Goal: Transaction & Acquisition: Purchase product/service

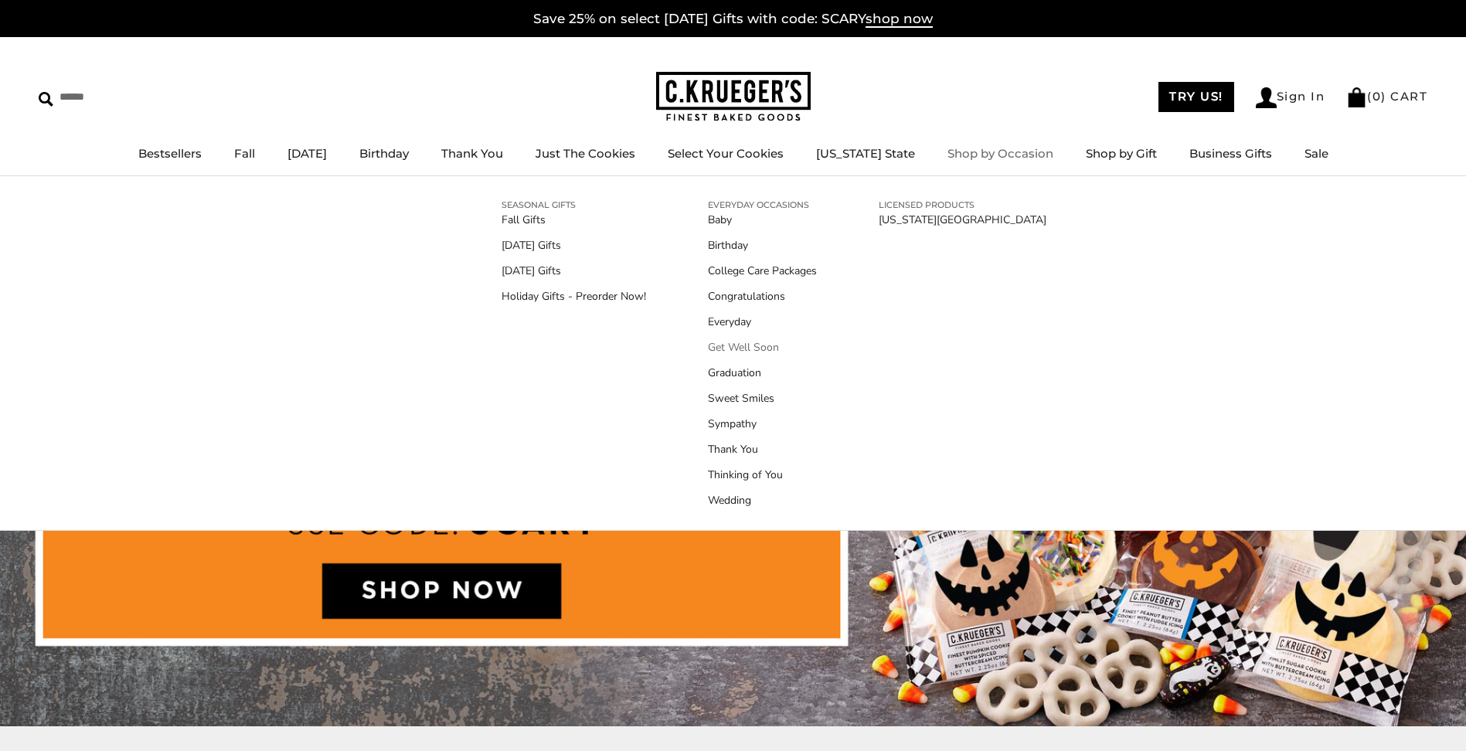
click at [739, 346] on link "Get Well Soon" at bounding box center [762, 347] width 109 height 16
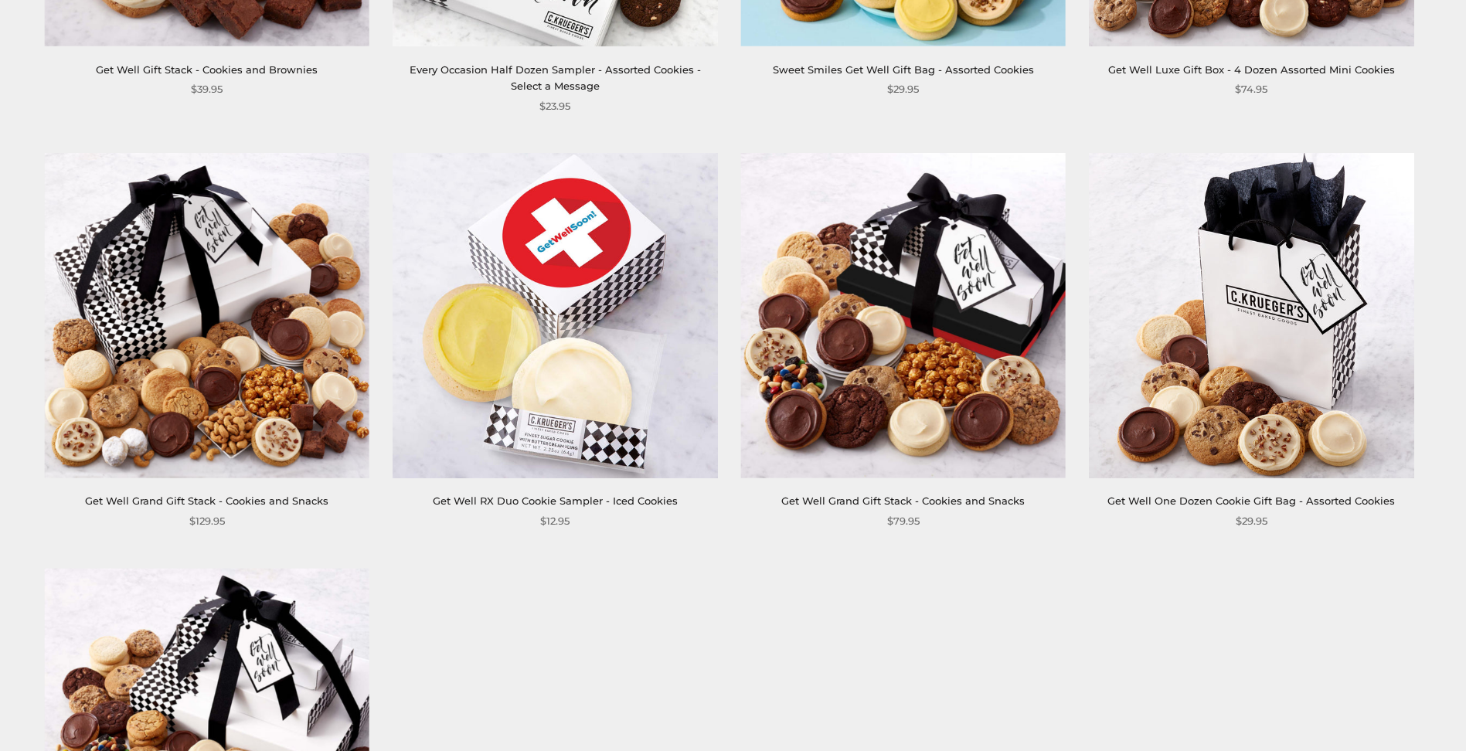
scroll to position [309, 0]
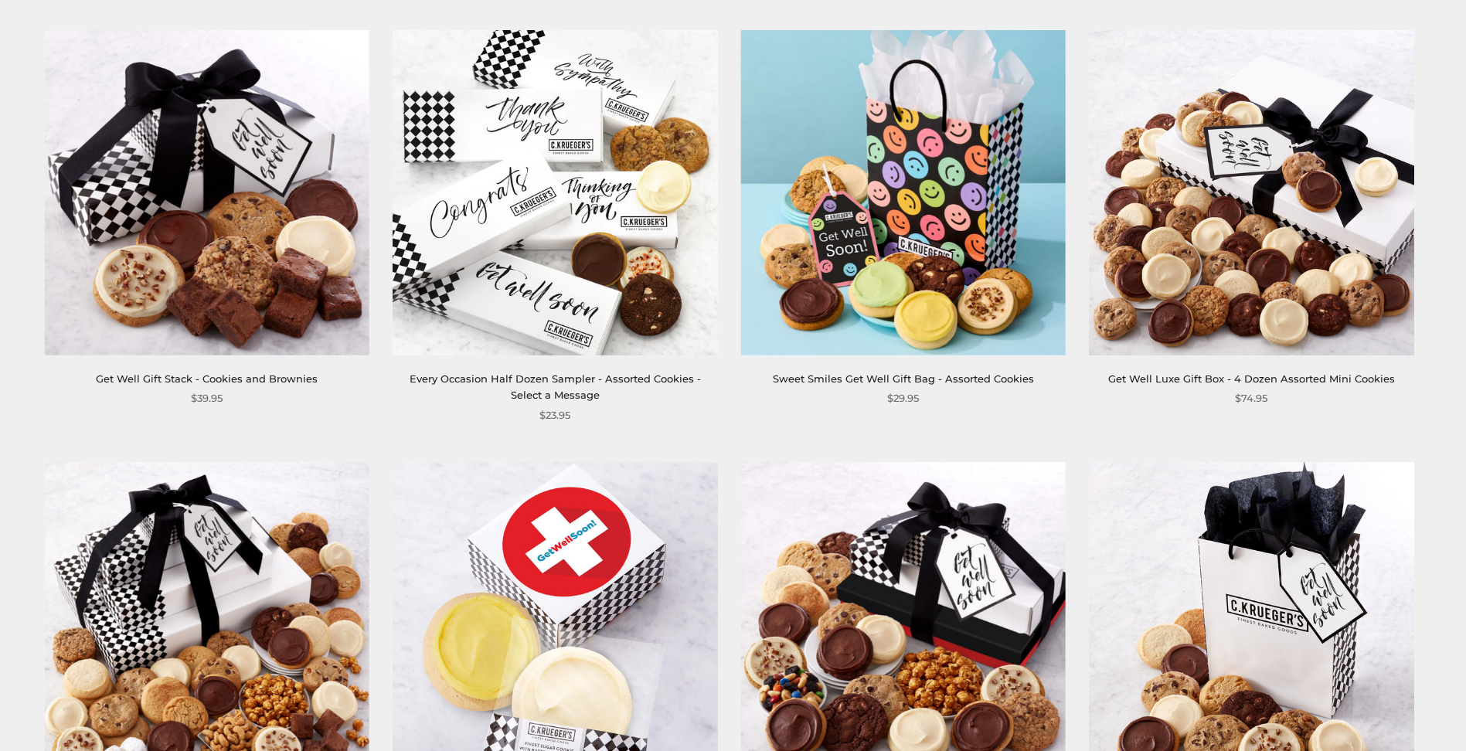
click at [883, 233] on img at bounding box center [902, 192] width 325 height 325
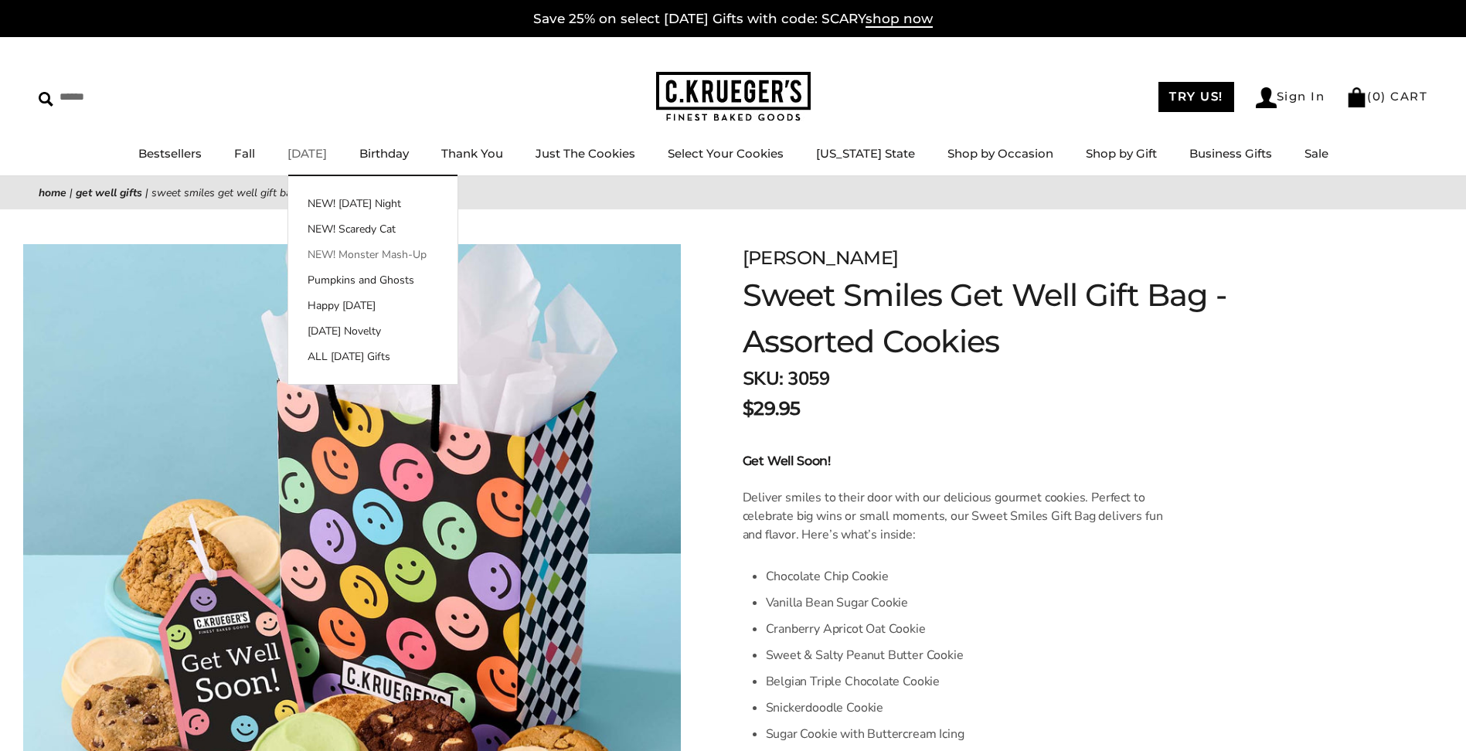
click at [354, 254] on link "NEW! Monster Mash-Up" at bounding box center [372, 255] width 169 height 16
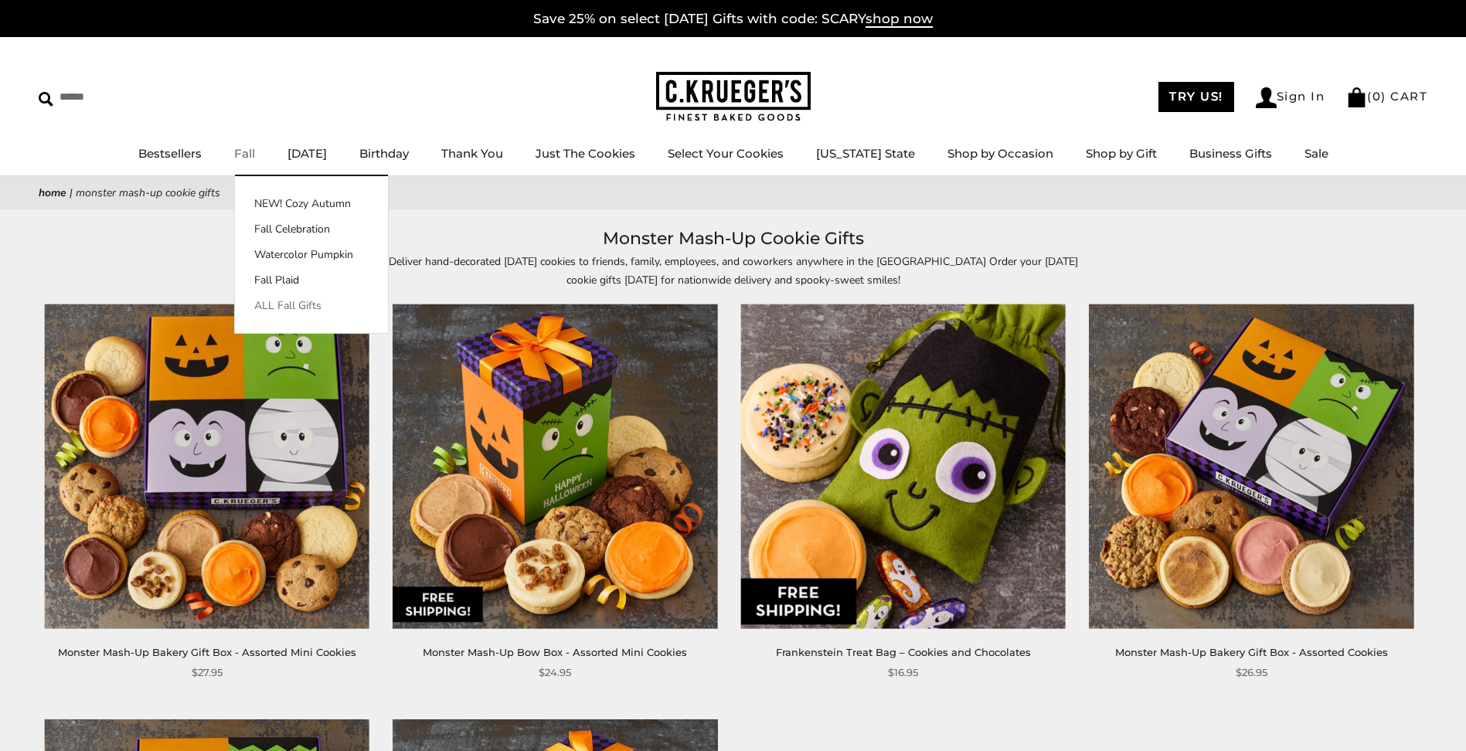
click at [313, 310] on link "ALL Fall Gifts" at bounding box center [311, 306] width 153 height 16
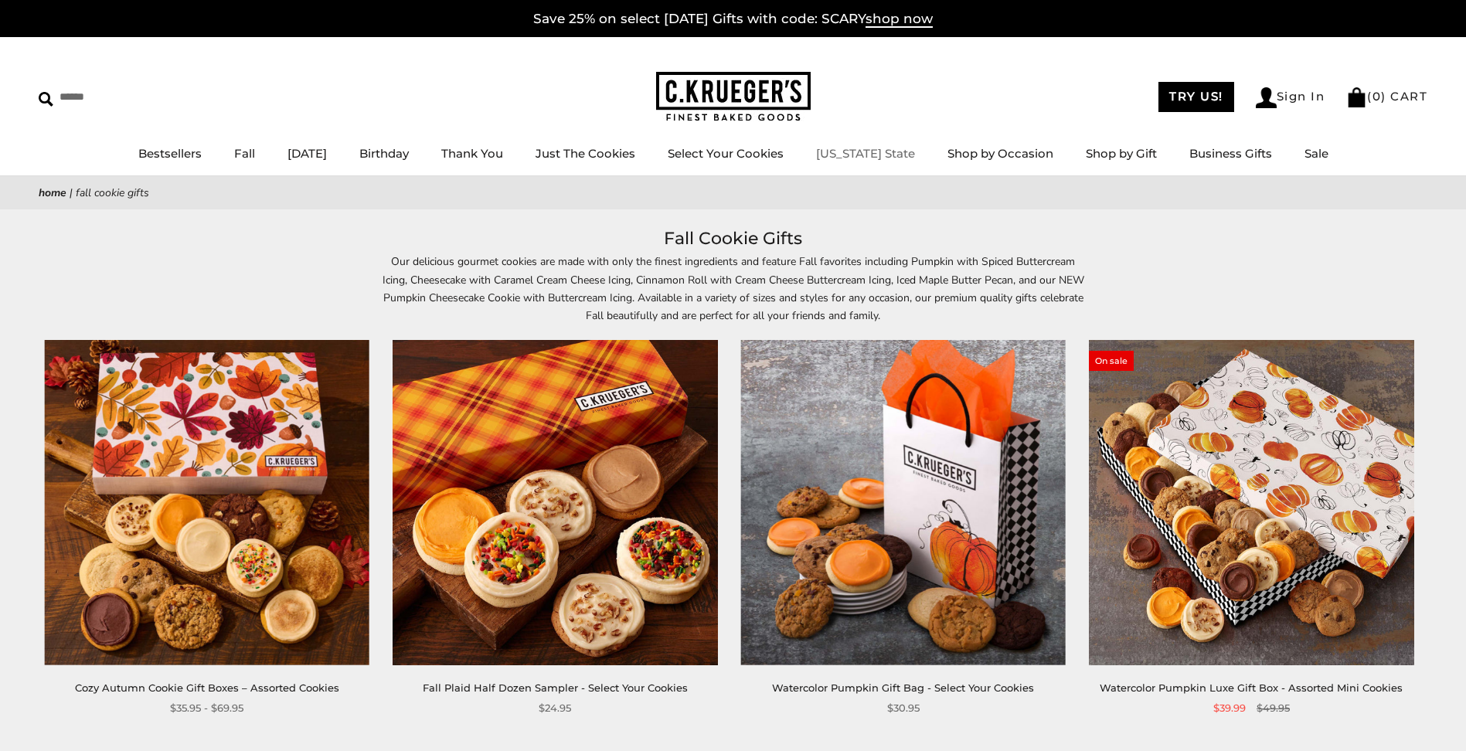
click at [881, 151] on link "[US_STATE] State" at bounding box center [865, 153] width 99 height 15
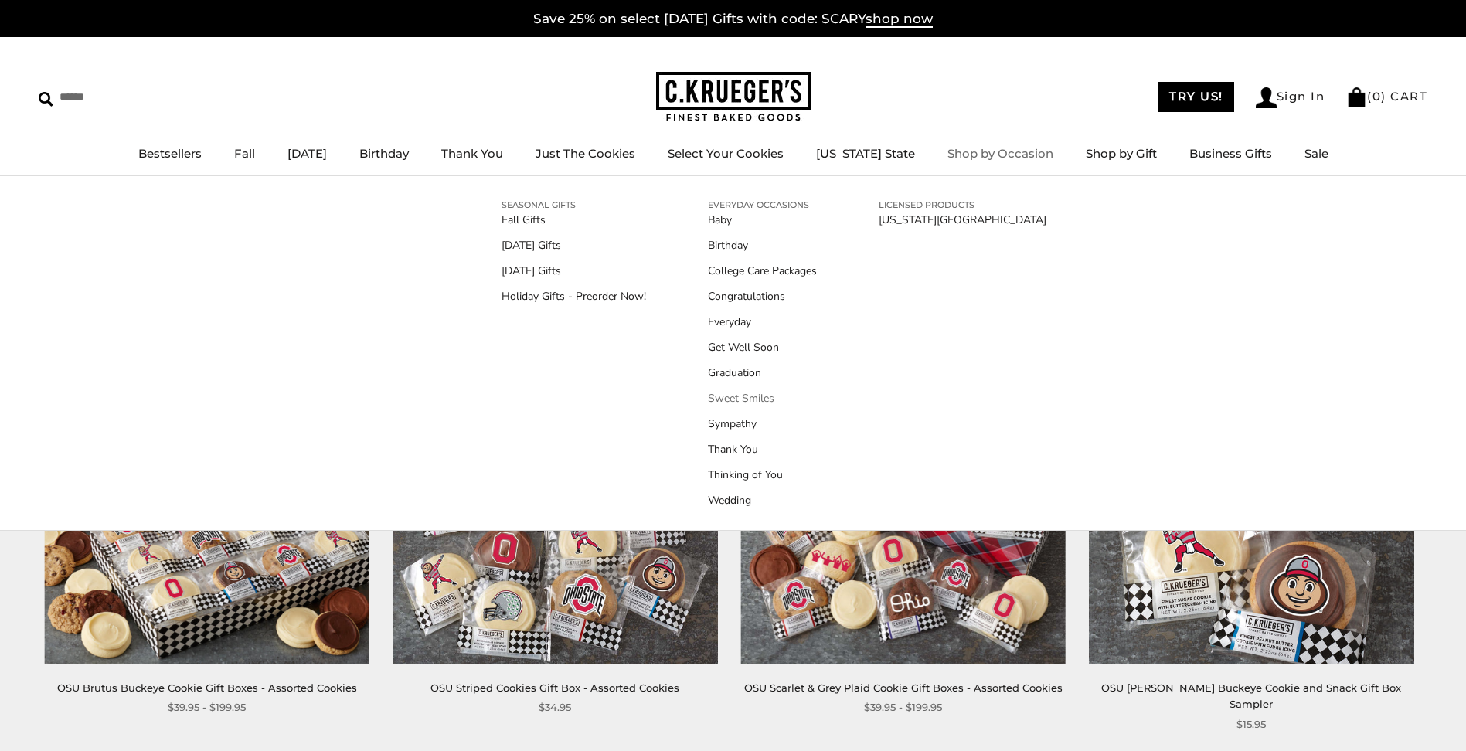
click at [750, 396] on link "Sweet Smiles" at bounding box center [762, 398] width 109 height 16
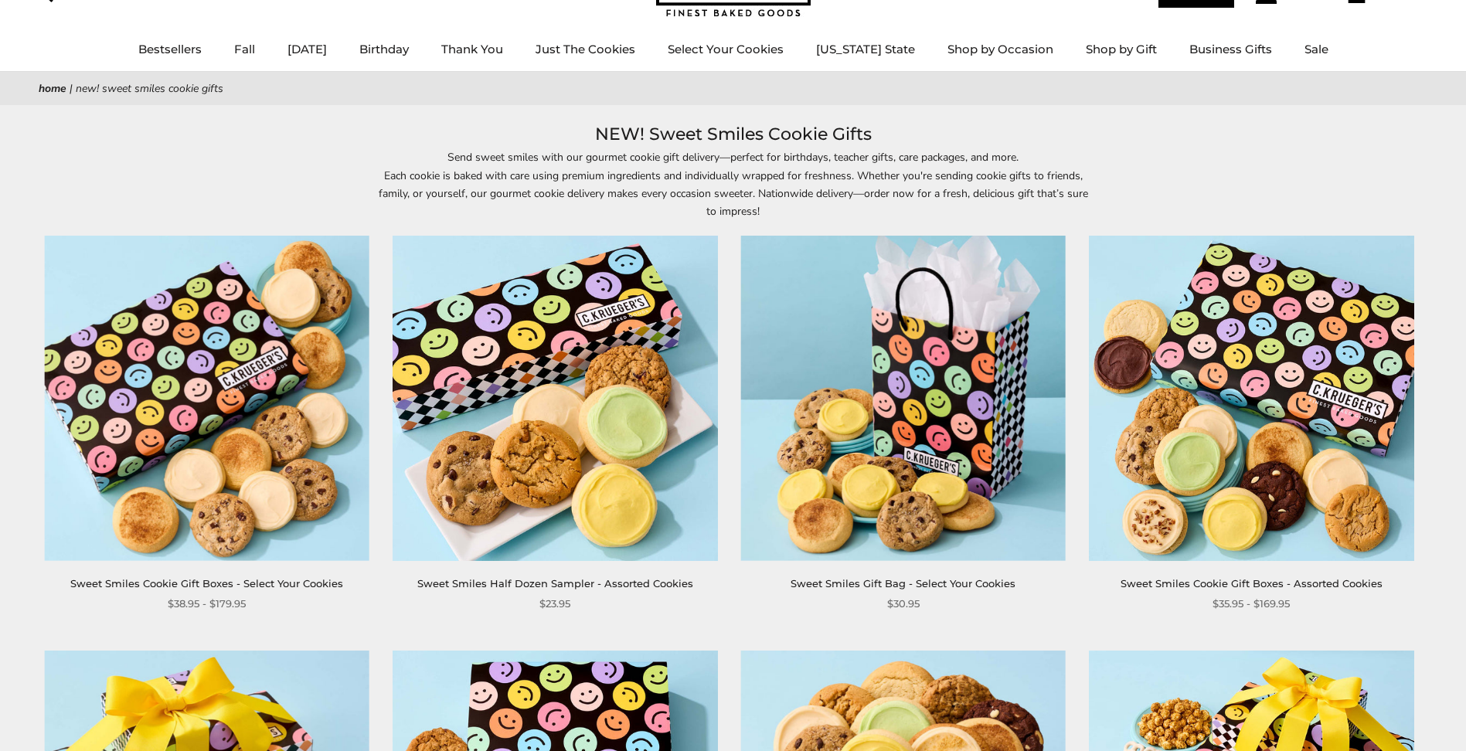
scroll to position [77, 0]
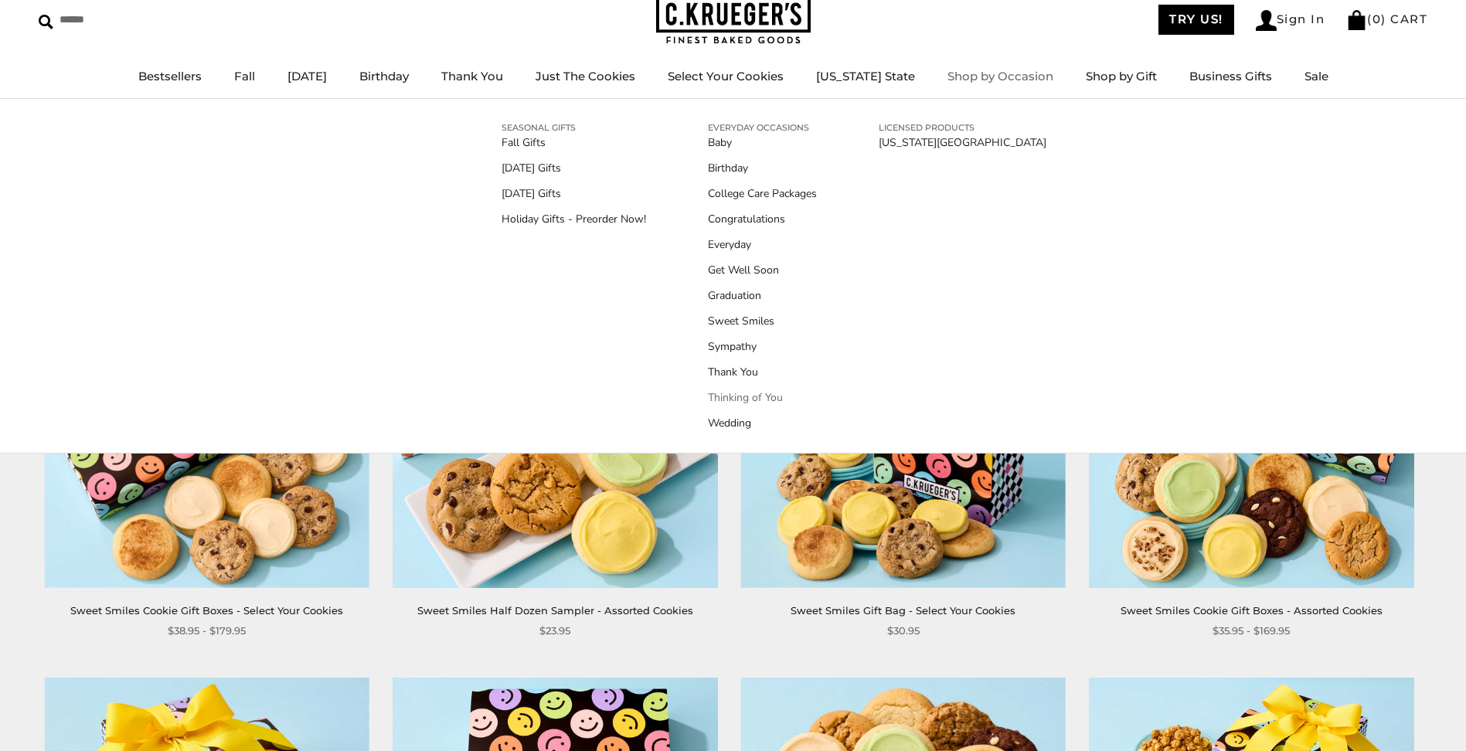
click at [767, 396] on link "Thinking of You" at bounding box center [762, 398] width 109 height 16
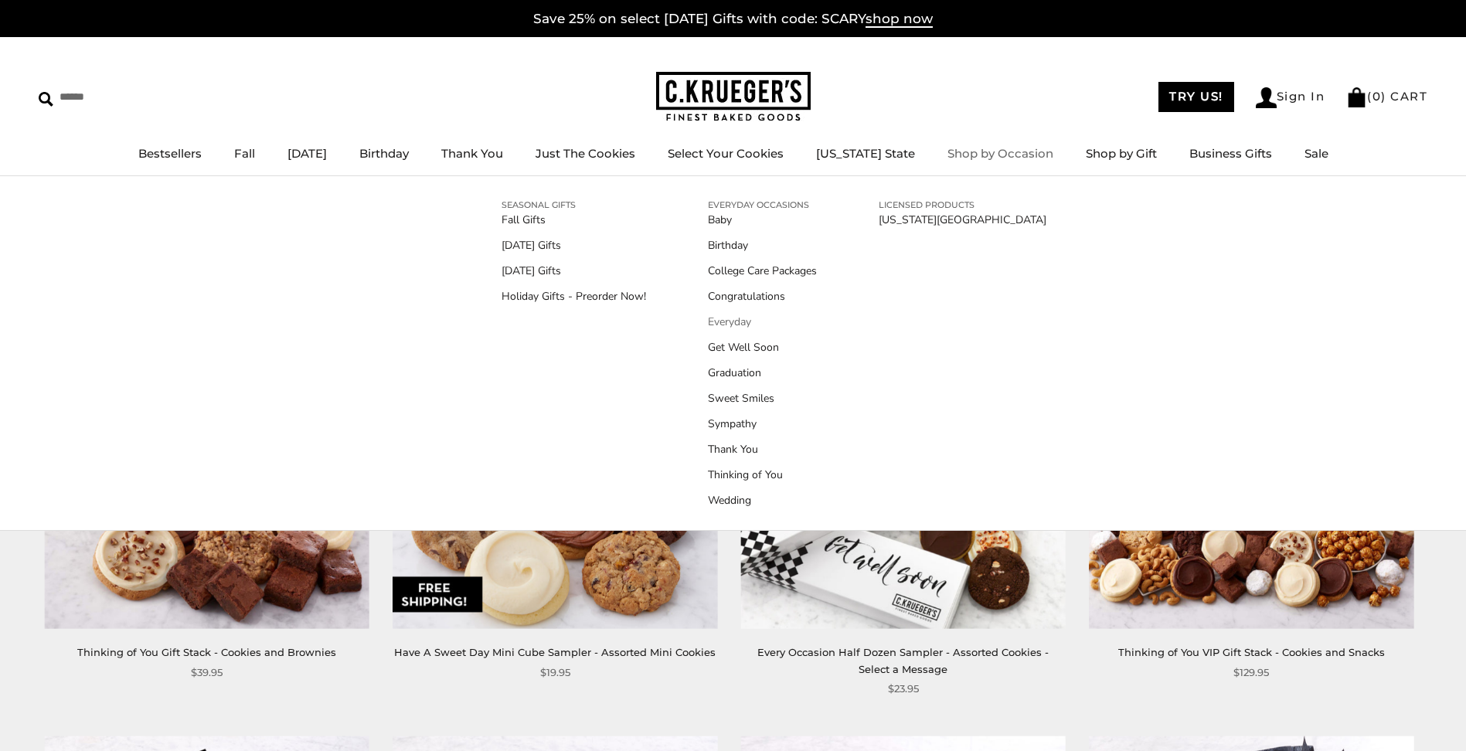
click at [740, 321] on link "Everyday" at bounding box center [762, 322] width 109 height 16
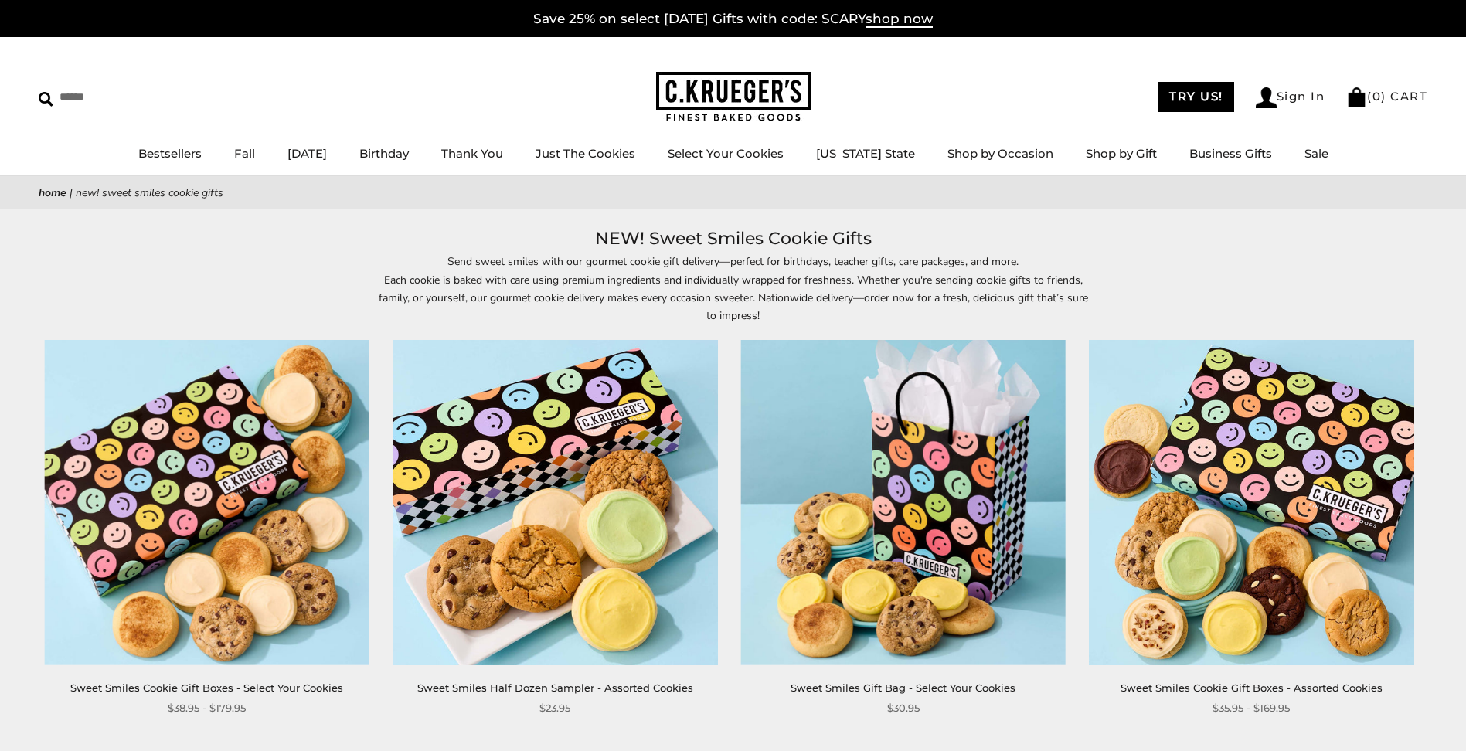
click at [327, 153] on link "[DATE]" at bounding box center [307, 153] width 39 height 15
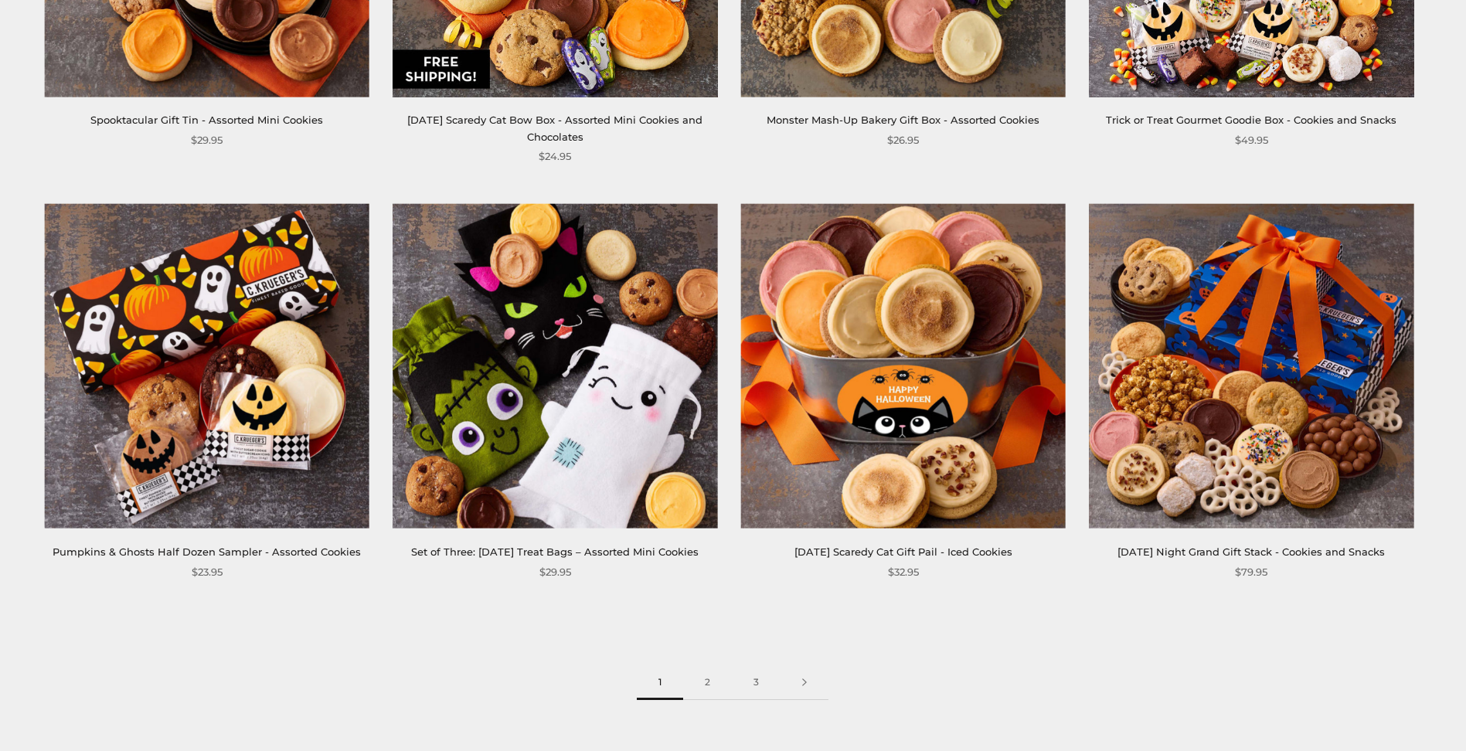
scroll to position [2319, 0]
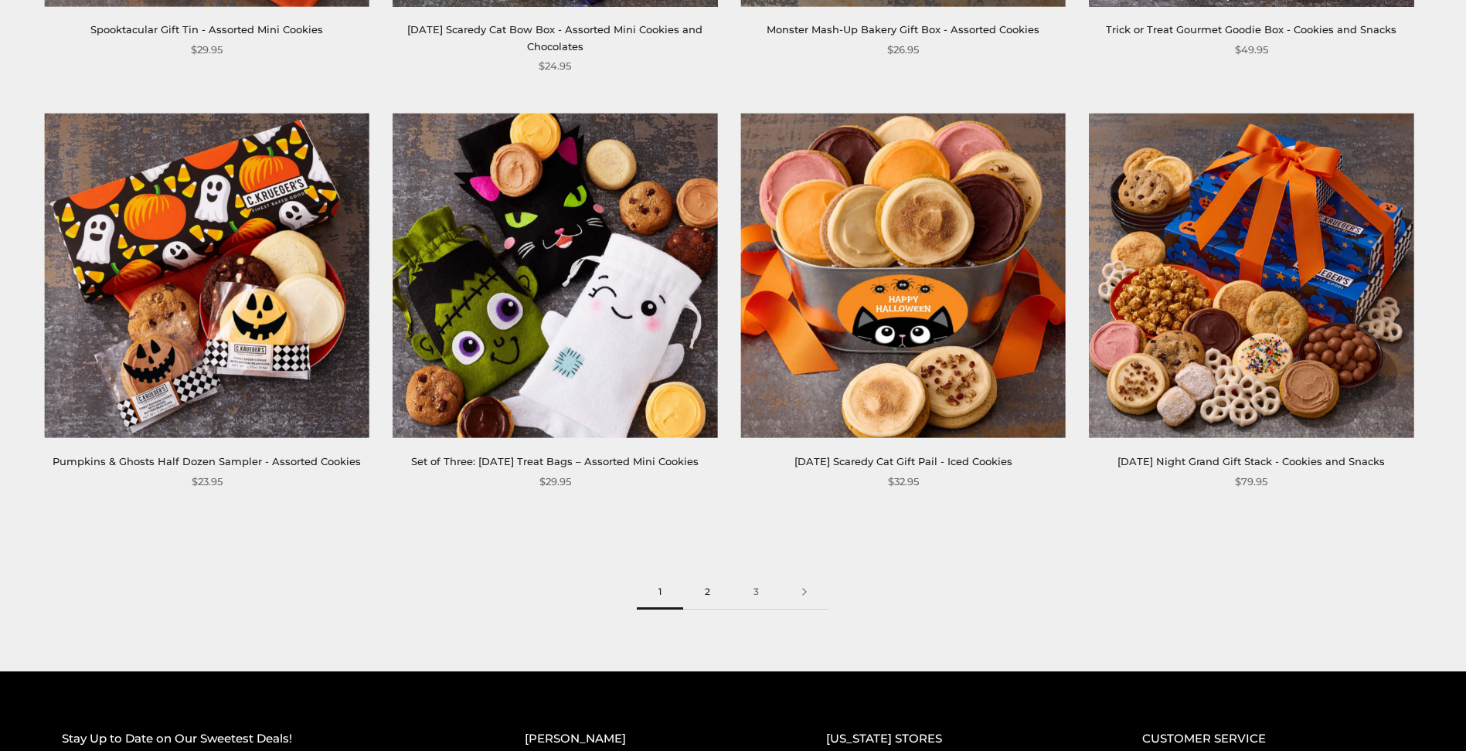
click at [709, 610] on link "2" at bounding box center [707, 592] width 49 height 35
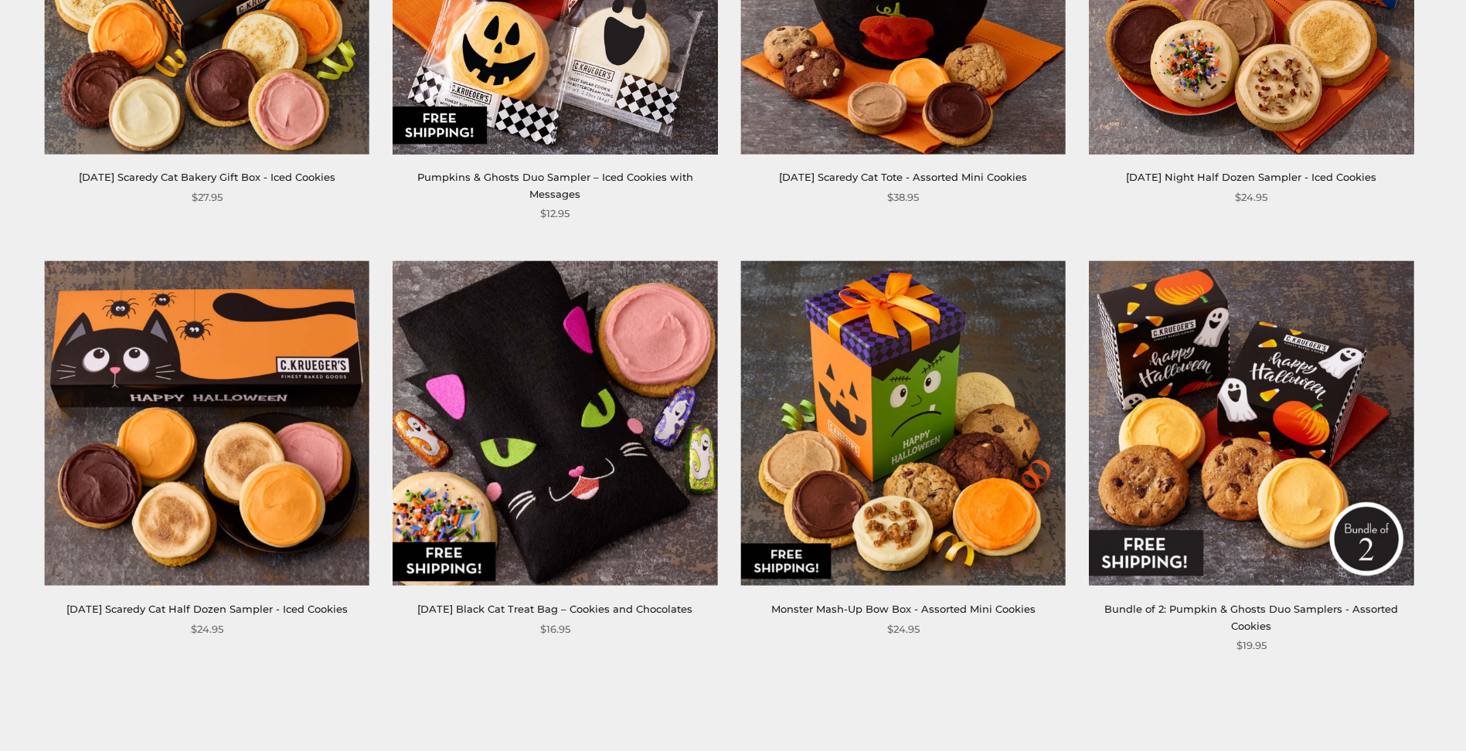
scroll to position [2241, 0]
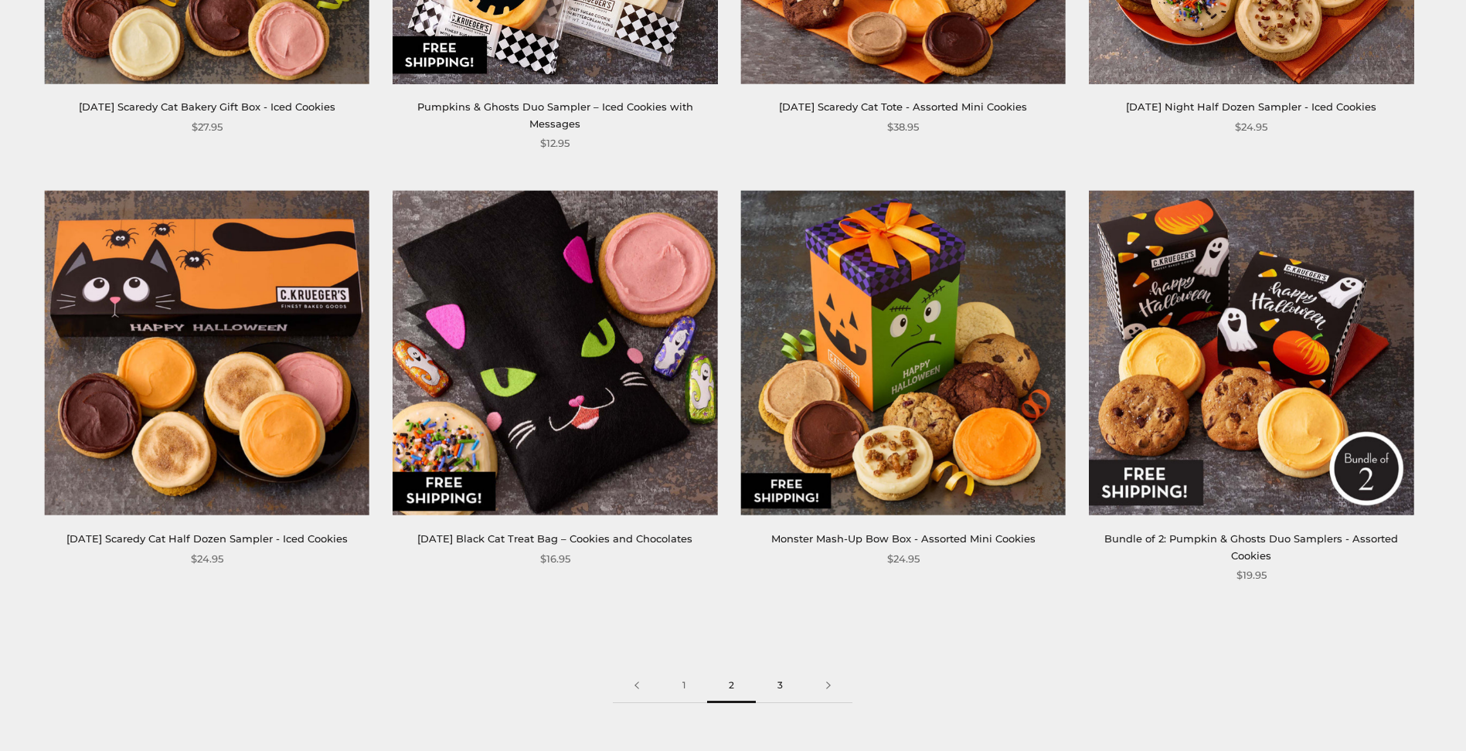
click at [784, 669] on link "3" at bounding box center [780, 686] width 49 height 35
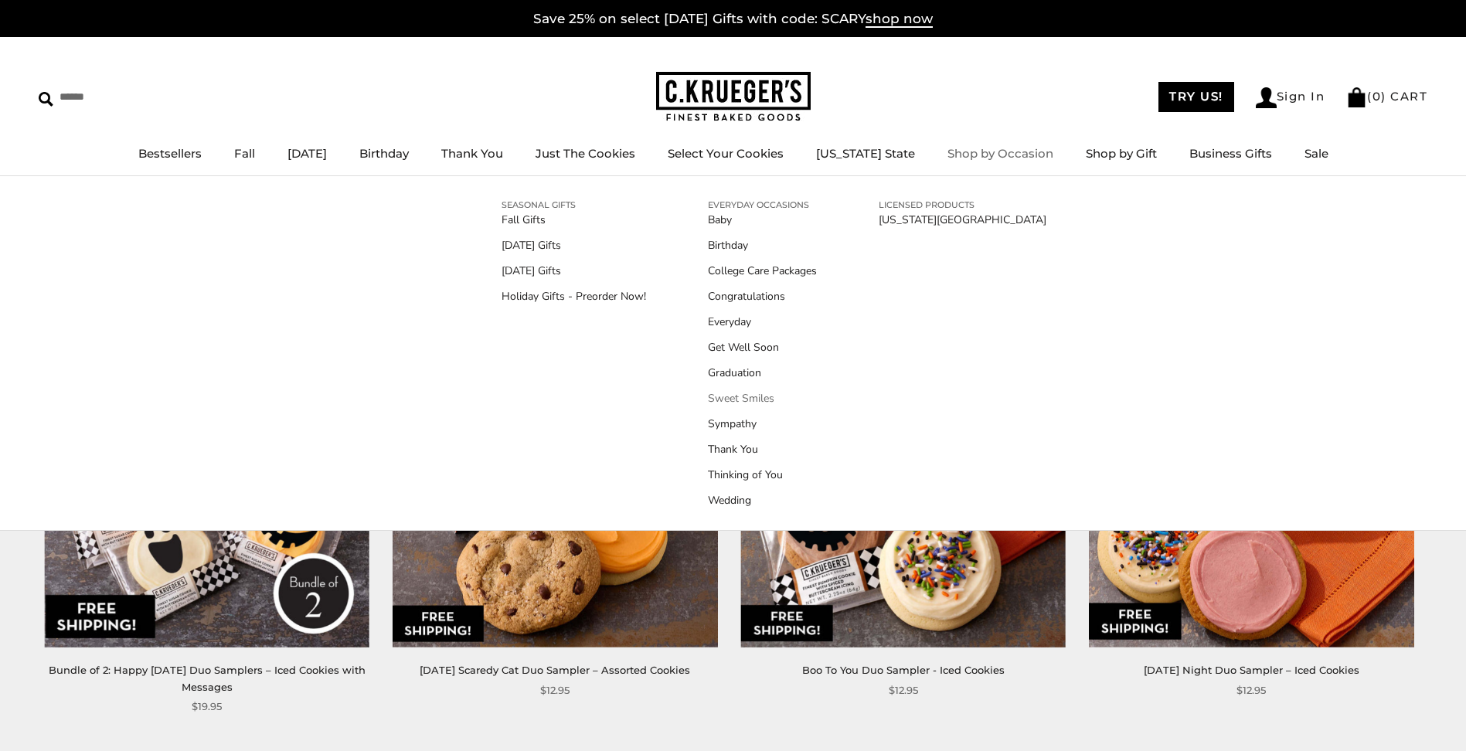
click at [747, 400] on link "Sweet Smiles" at bounding box center [762, 398] width 109 height 16
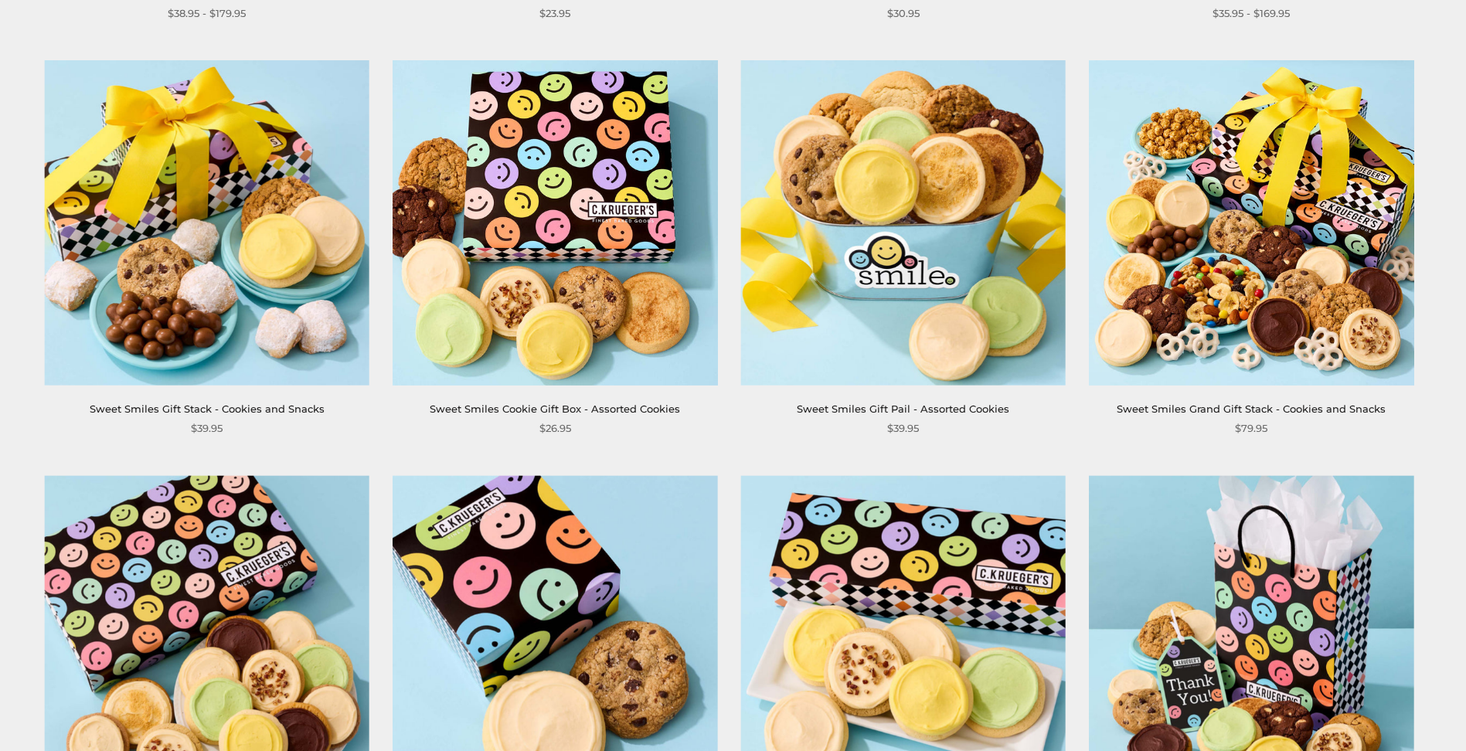
scroll to position [232, 0]
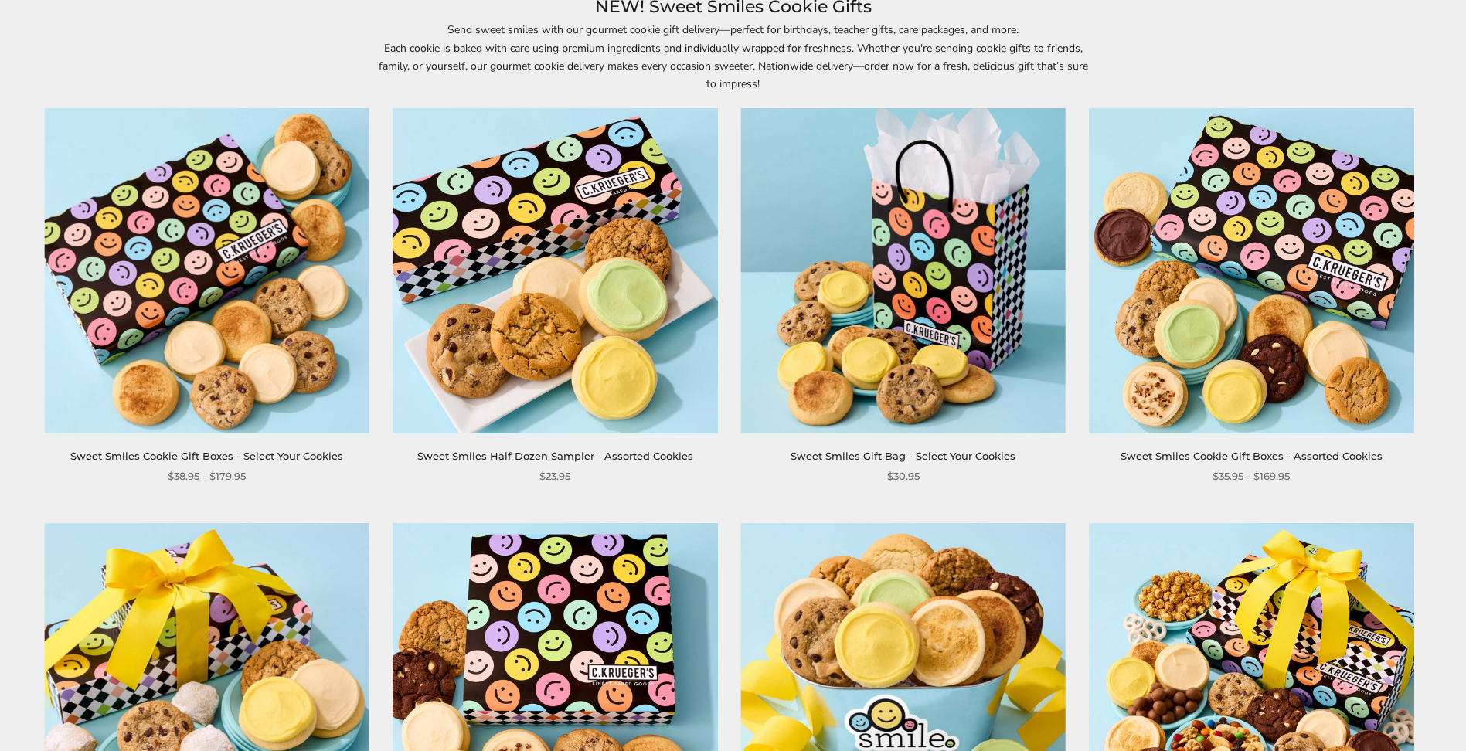
click at [919, 461] on link "Sweet Smiles Gift Bag - Select Your Cookies" at bounding box center [903, 456] width 225 height 12
click at [870, 324] on img at bounding box center [902, 270] width 325 height 325
click at [883, 456] on link "Sweet Smiles Gift Bag - Select Your Cookies" at bounding box center [903, 456] width 225 height 12
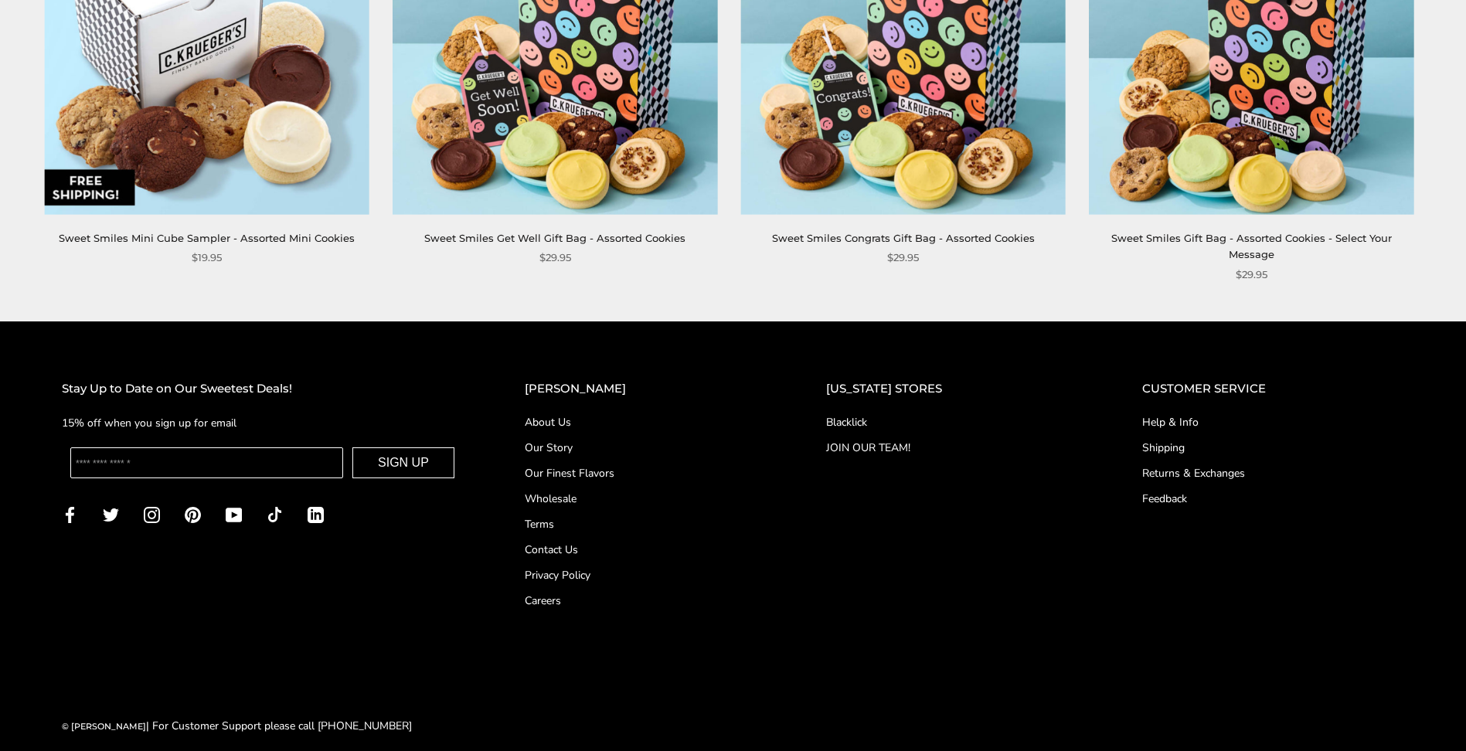
scroll to position [1880, 0]
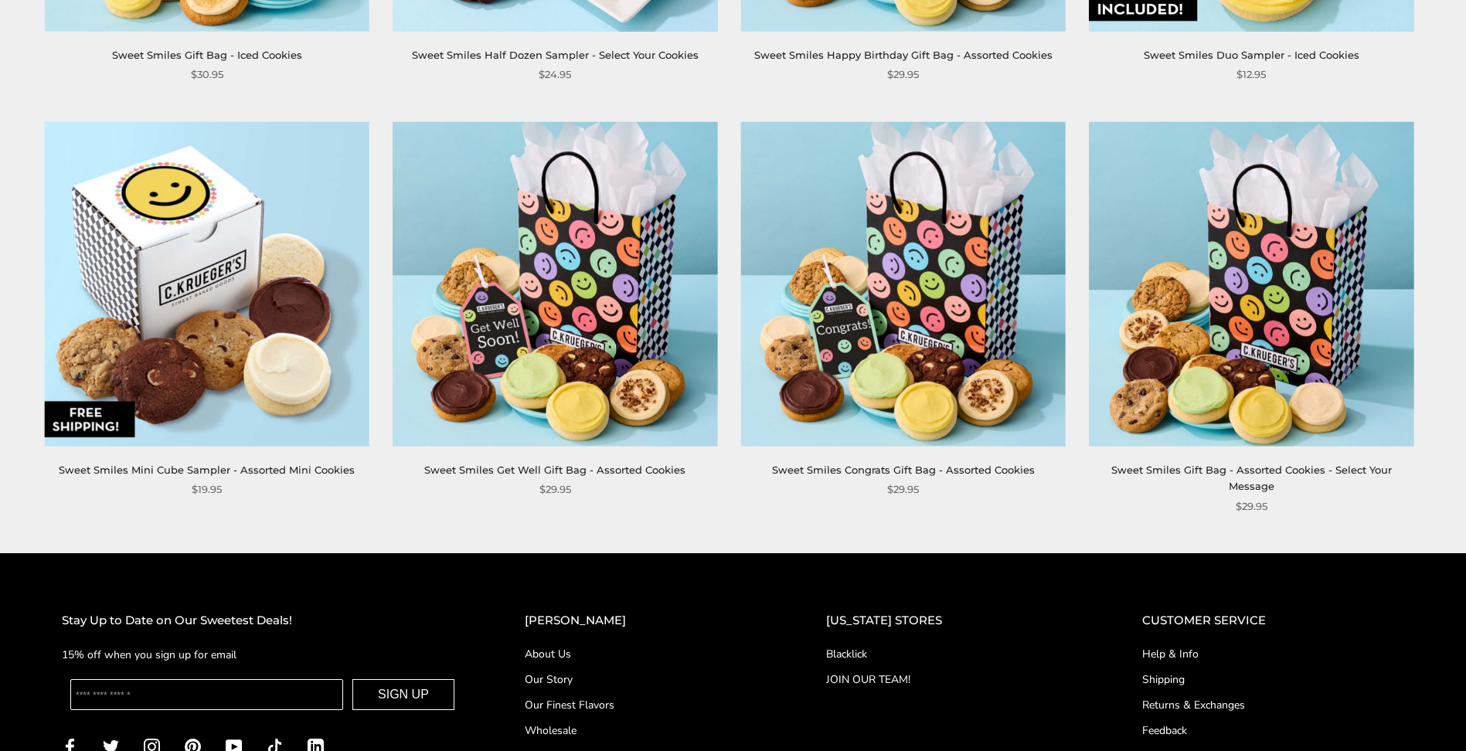
click at [546, 419] on img at bounding box center [555, 283] width 325 height 325
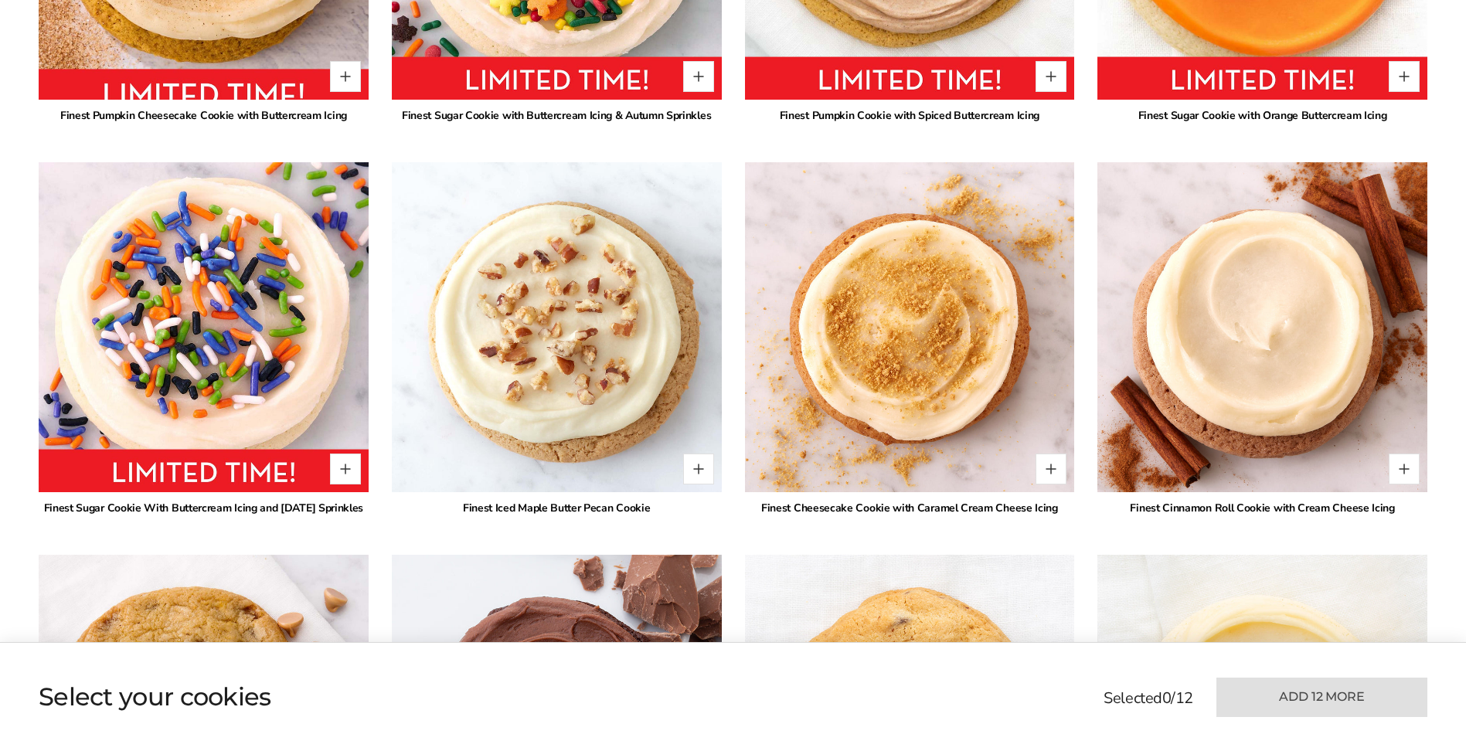
scroll to position [1237, 0]
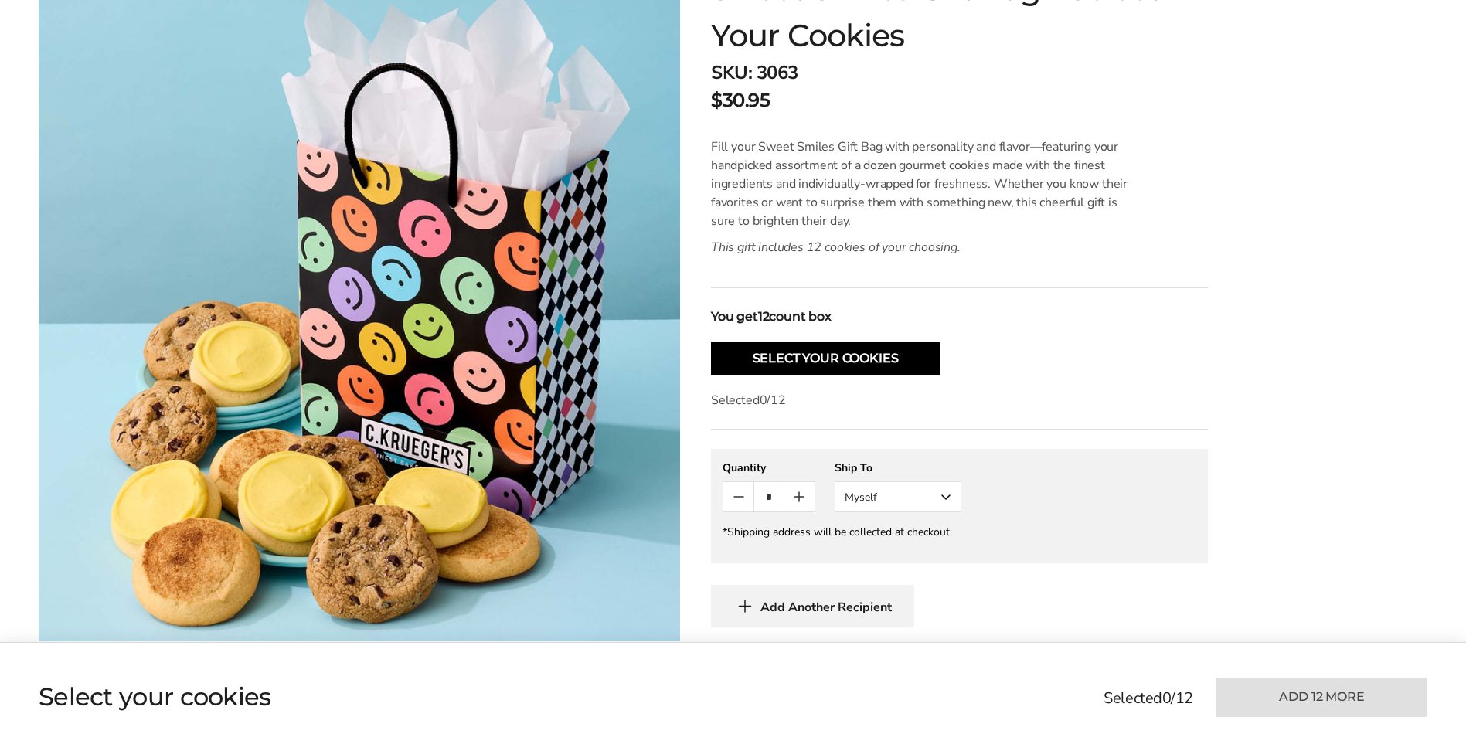
scroll to position [541, 0]
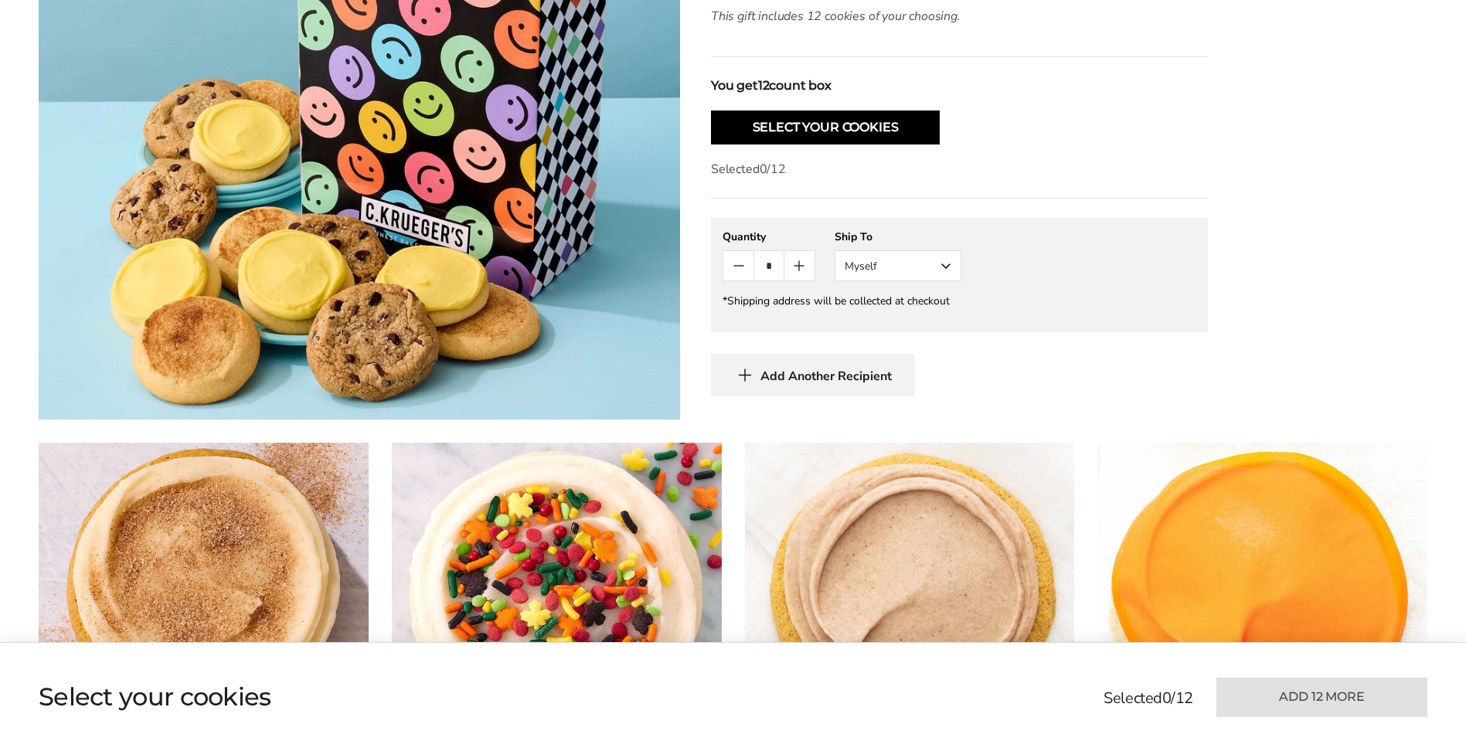
click at [806, 372] on span "Add Another Recipient" at bounding box center [826, 376] width 131 height 15
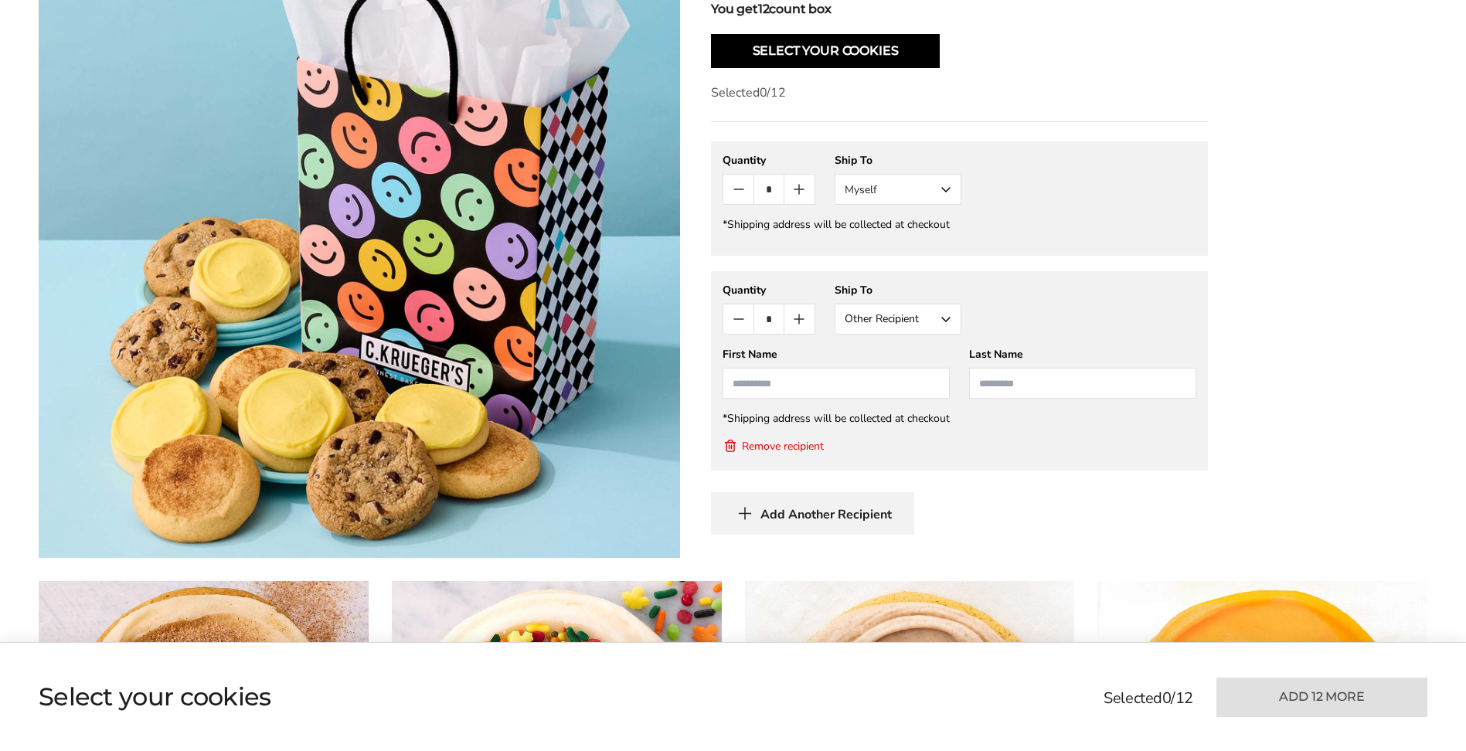
scroll to position [618, 0]
click at [795, 446] on button "Remove recipient" at bounding box center [773, 444] width 101 height 15
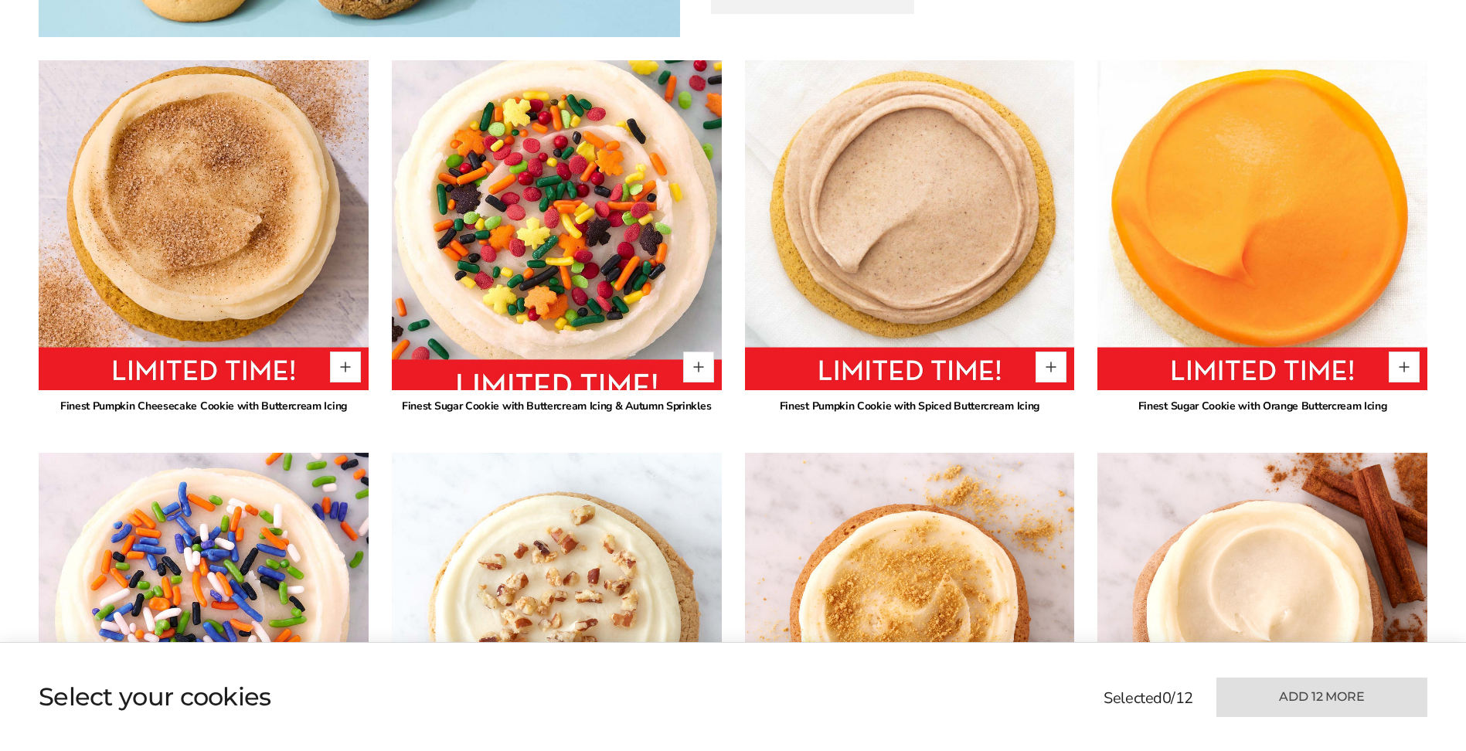
scroll to position [927, 0]
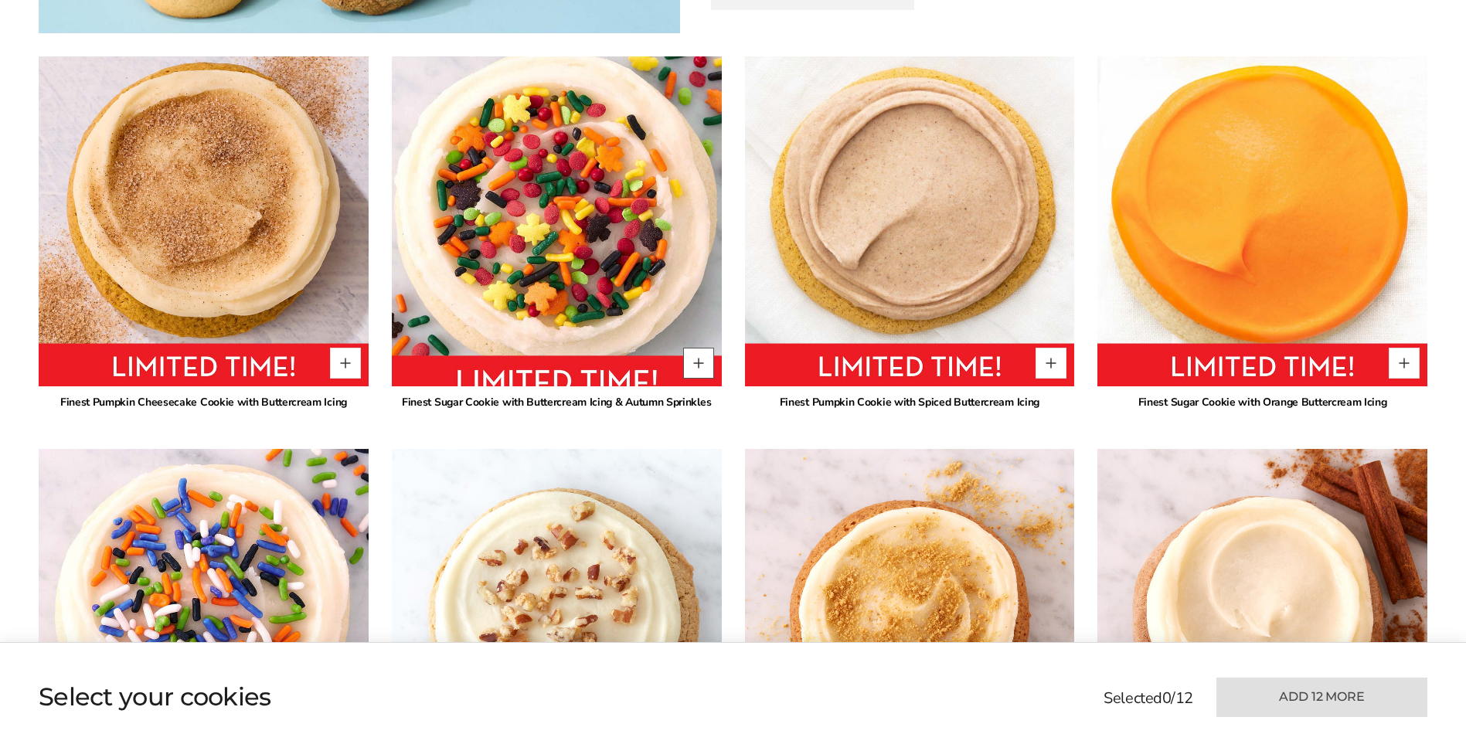
click at [696, 361] on button "Quantity button plus" at bounding box center [698, 363] width 31 height 31
type input "*"
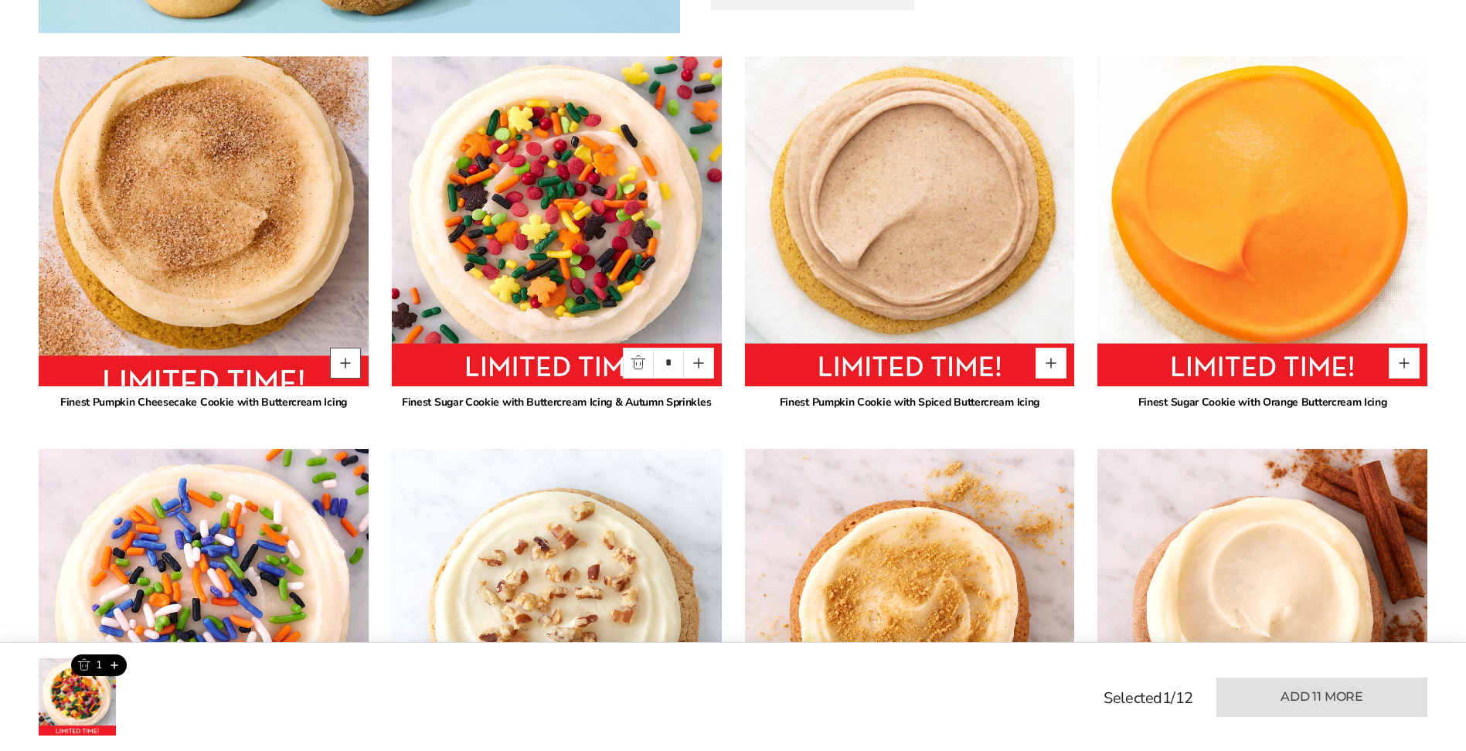
click at [352, 369] on button "Quantity button plus" at bounding box center [345, 363] width 31 height 31
type input "*"
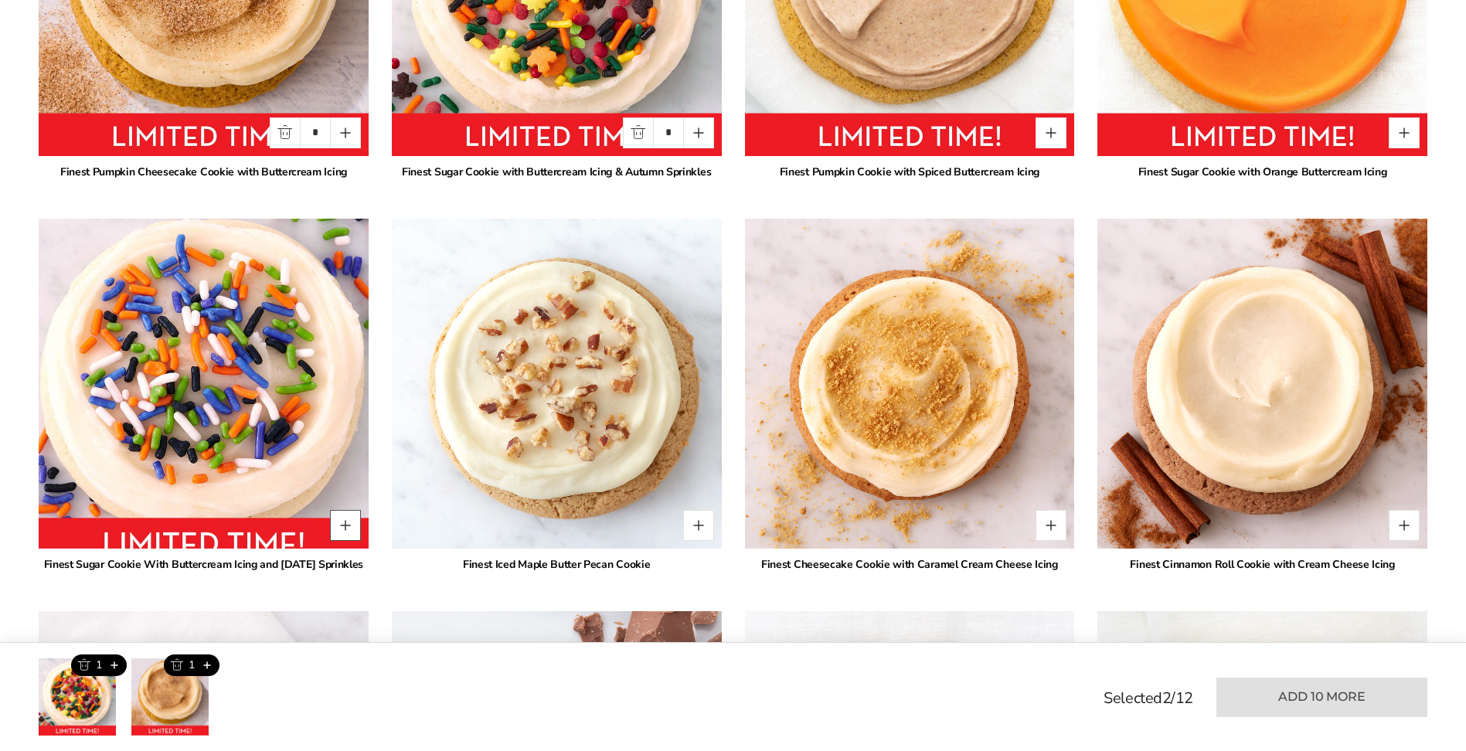
scroll to position [1159, 0]
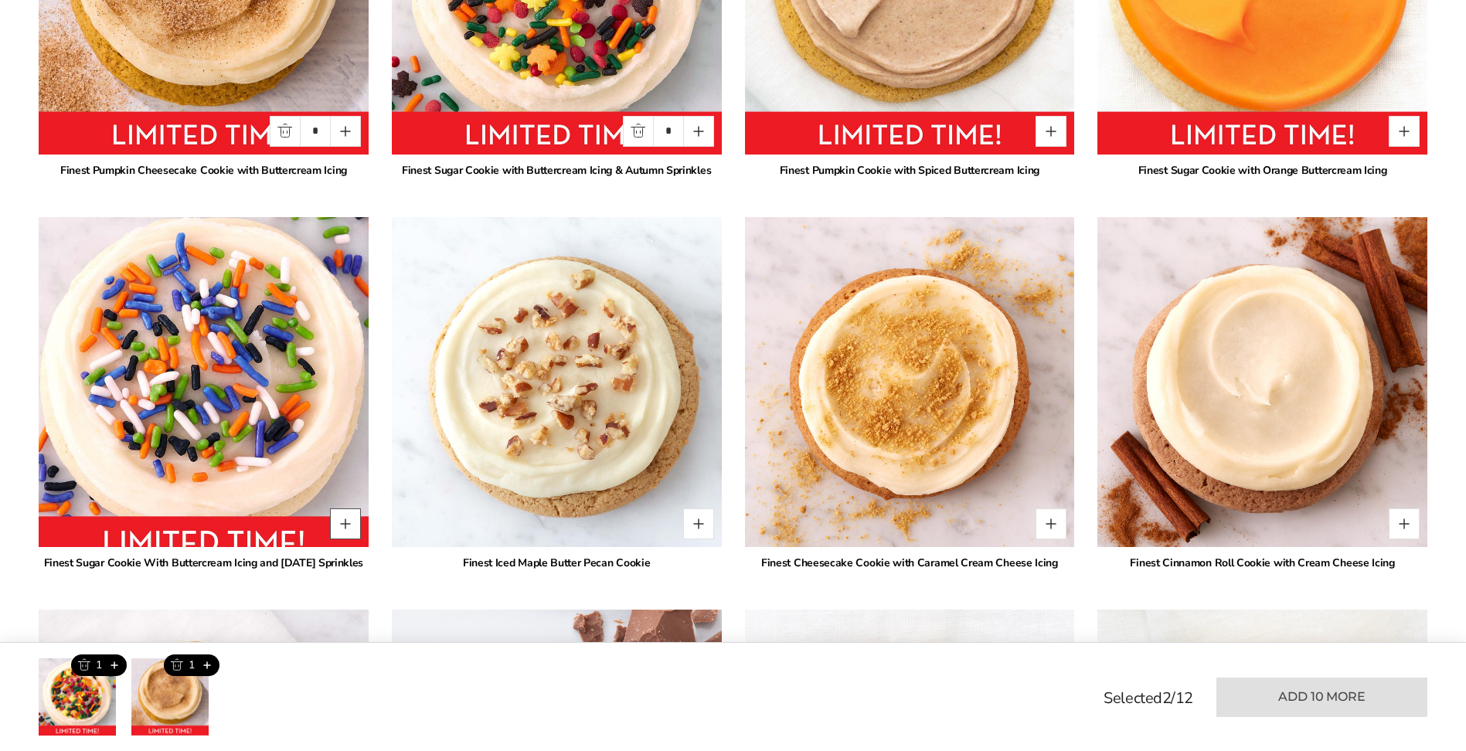
click at [346, 527] on button "Quantity button plus" at bounding box center [345, 524] width 31 height 31
type input "*"
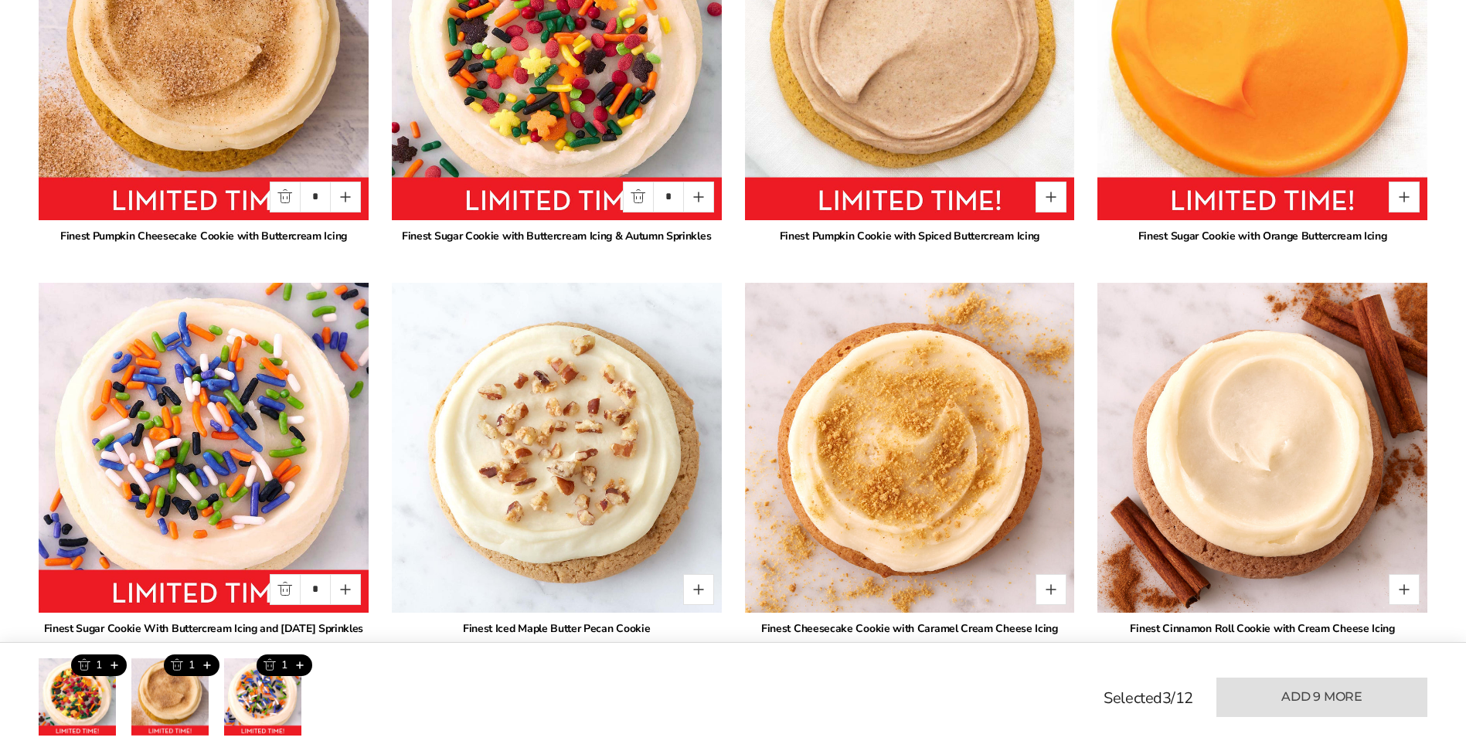
scroll to position [1005, 0]
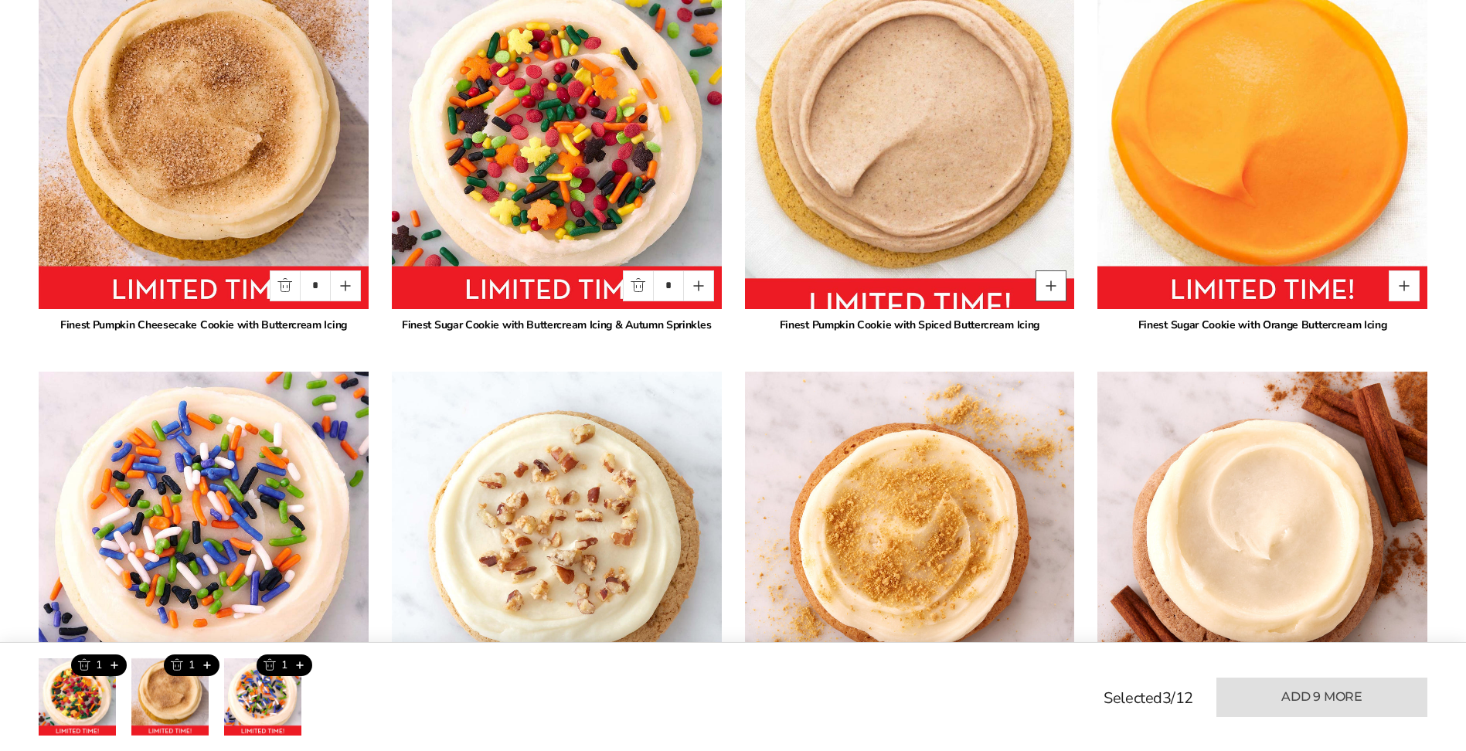
click at [1047, 285] on button "Quantity button plus" at bounding box center [1051, 286] width 31 height 31
type input "*"
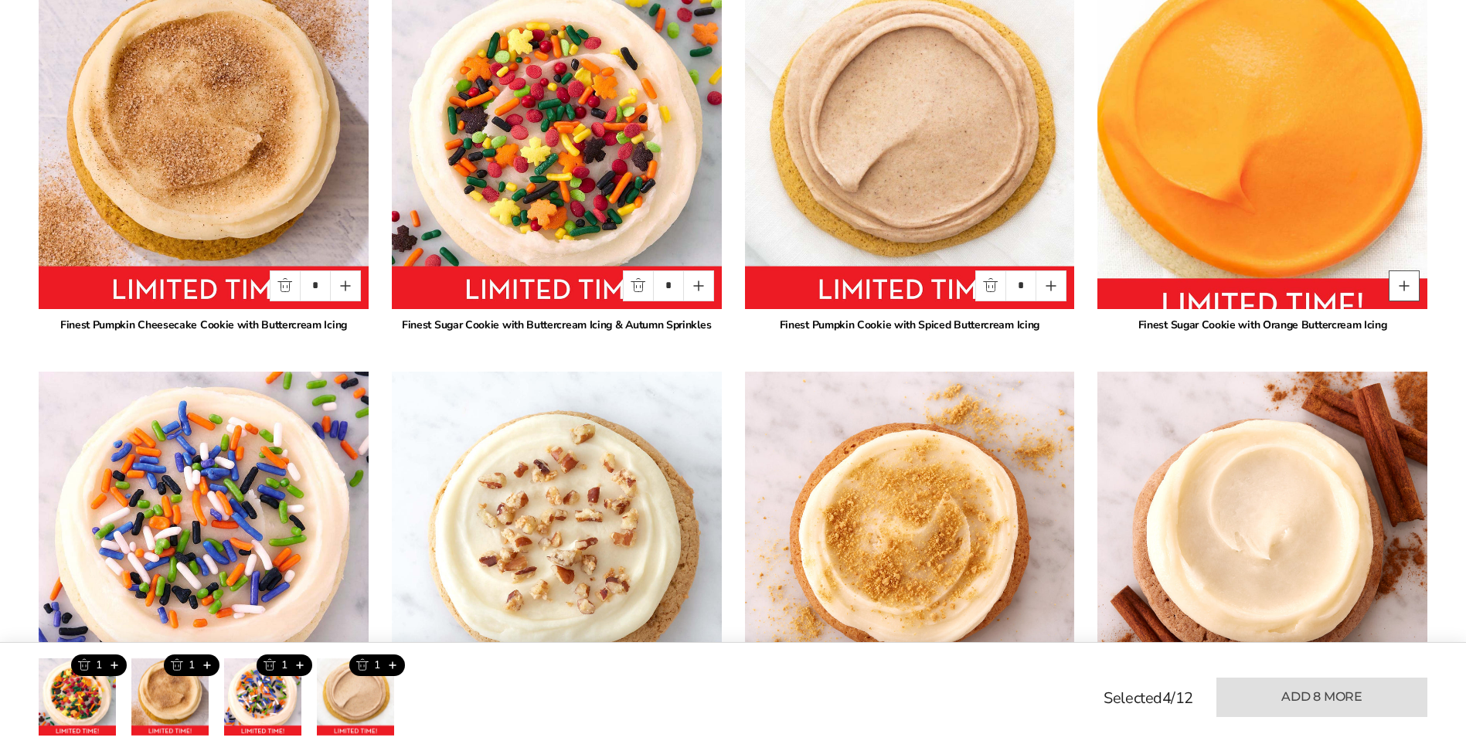
click at [1405, 286] on button "Quantity button plus" at bounding box center [1404, 286] width 31 height 31
type input "*"
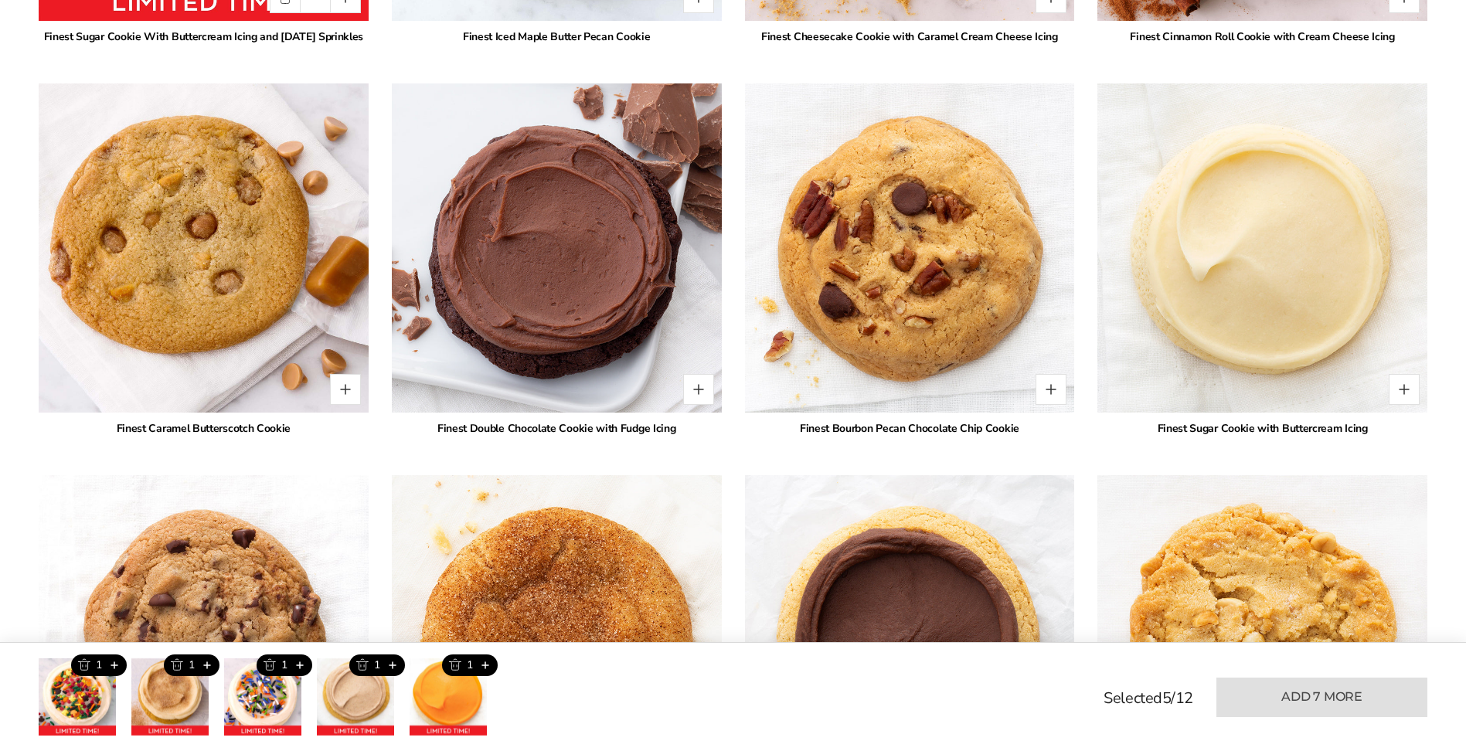
scroll to position [1700, 0]
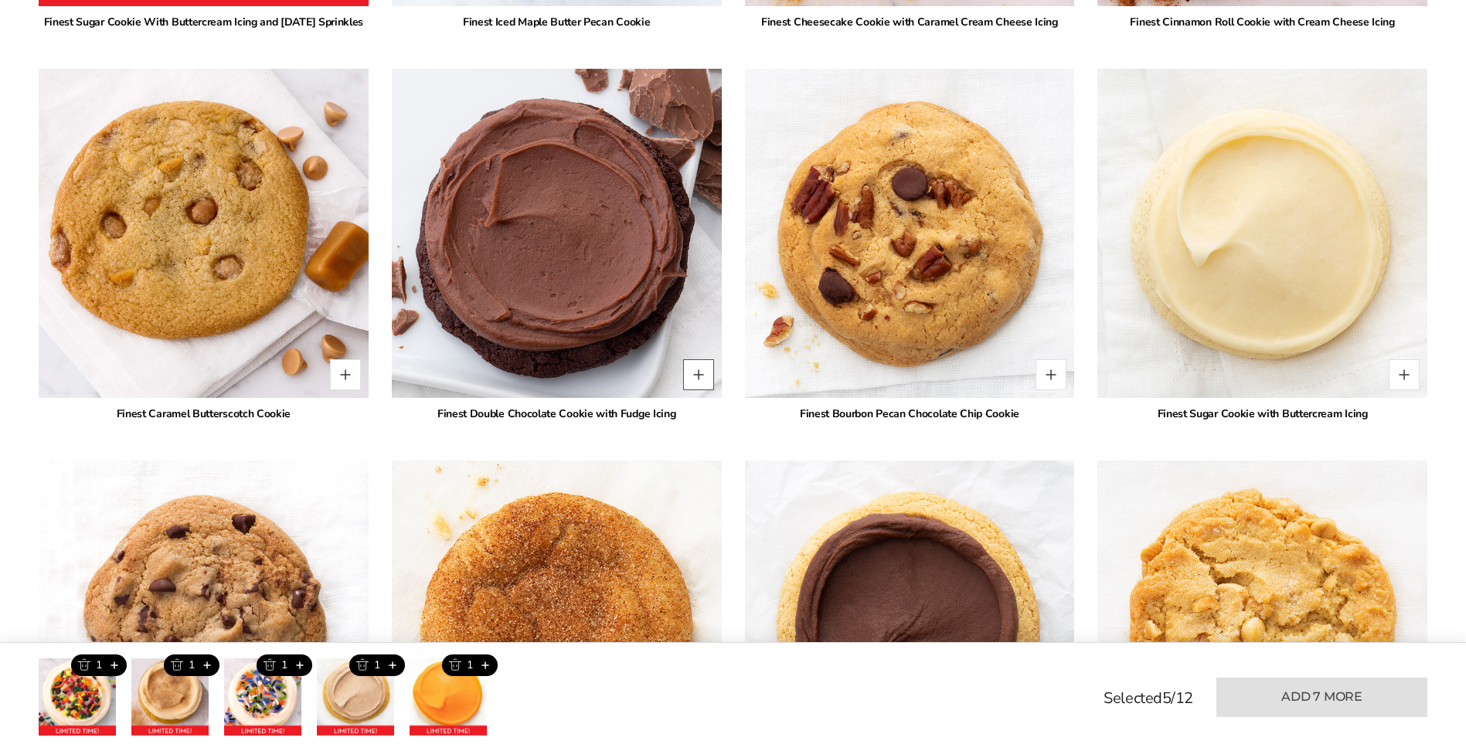
click at [706, 390] on button "Quantity button plus" at bounding box center [698, 374] width 31 height 31
type input "*"
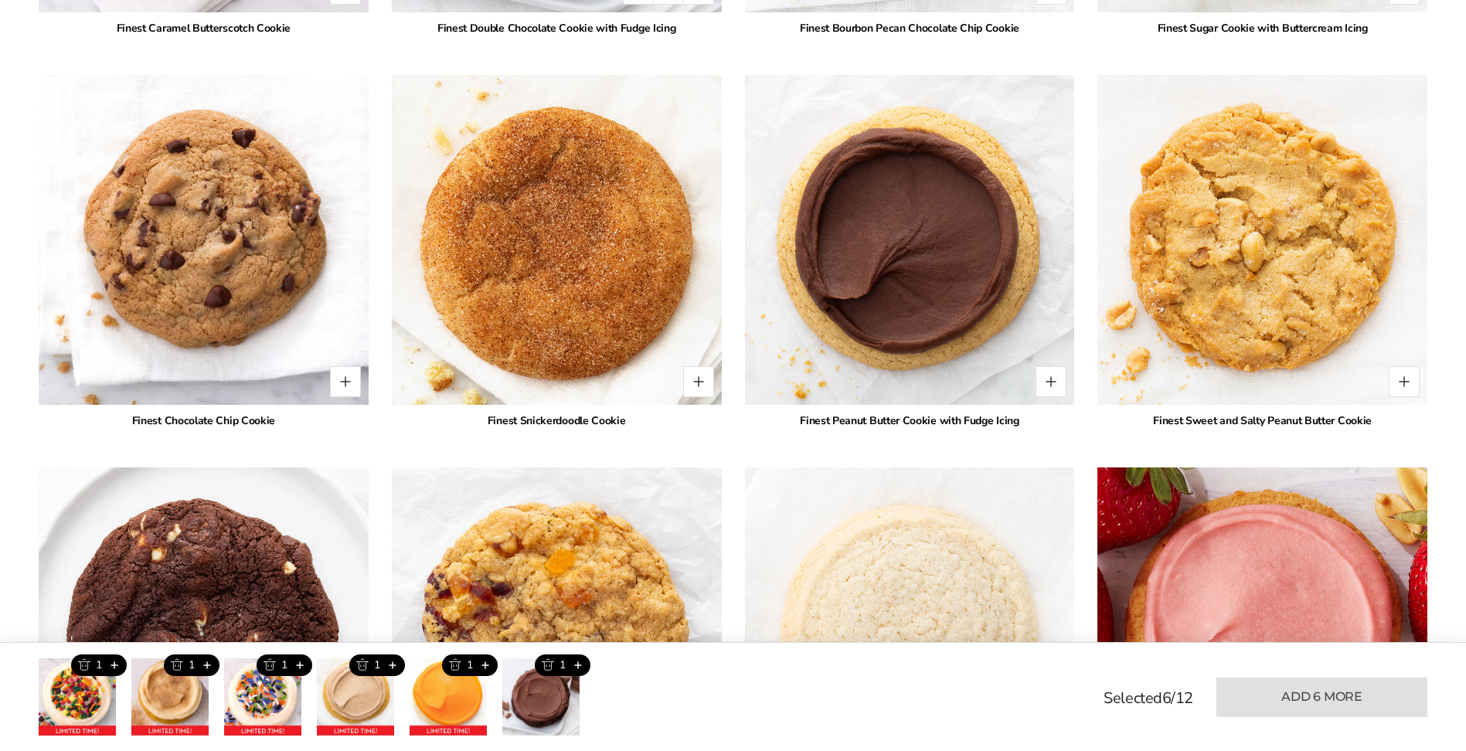
scroll to position [2087, 0]
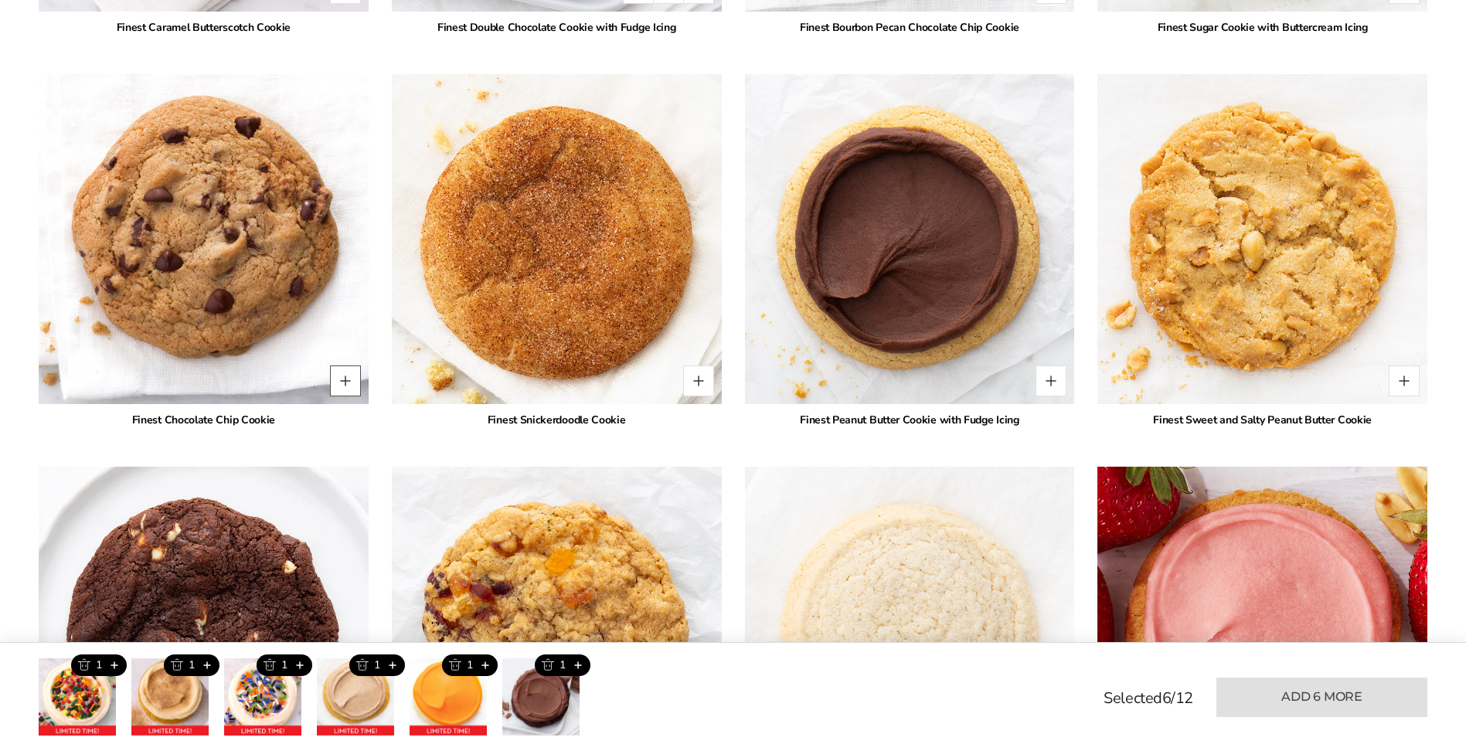
click at [347, 396] on button "Quantity button plus" at bounding box center [345, 381] width 31 height 31
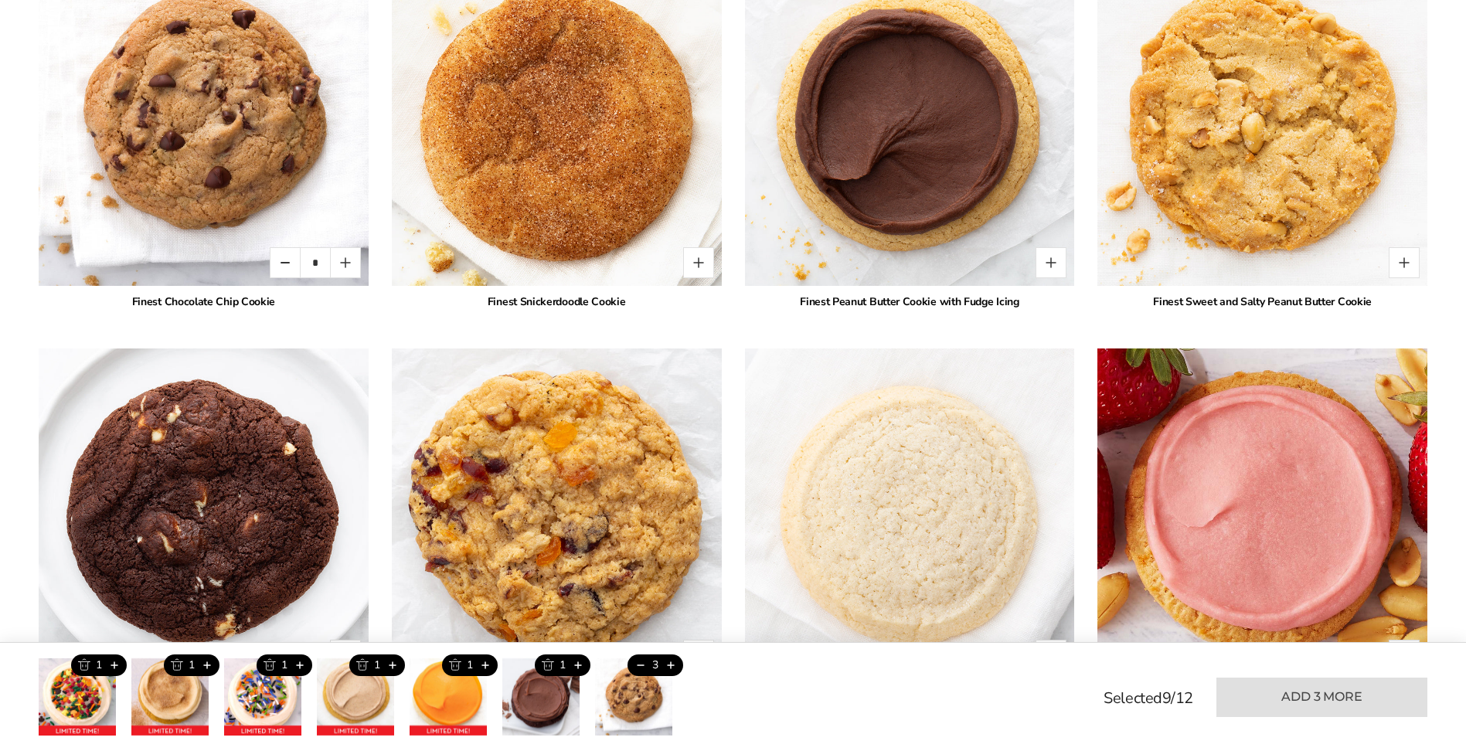
scroll to position [2241, 0]
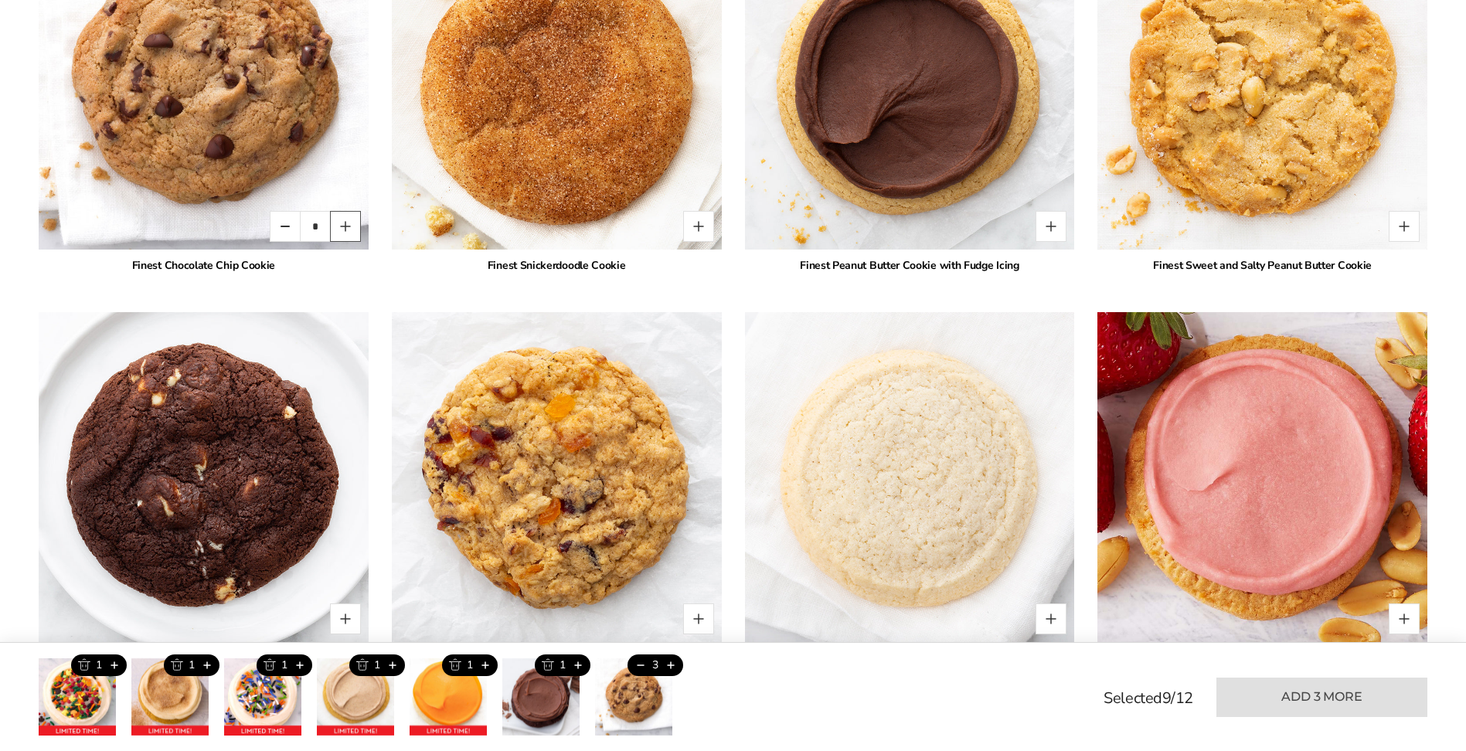
click at [344, 242] on button "Quantity button plus" at bounding box center [345, 226] width 31 height 31
type input "*"
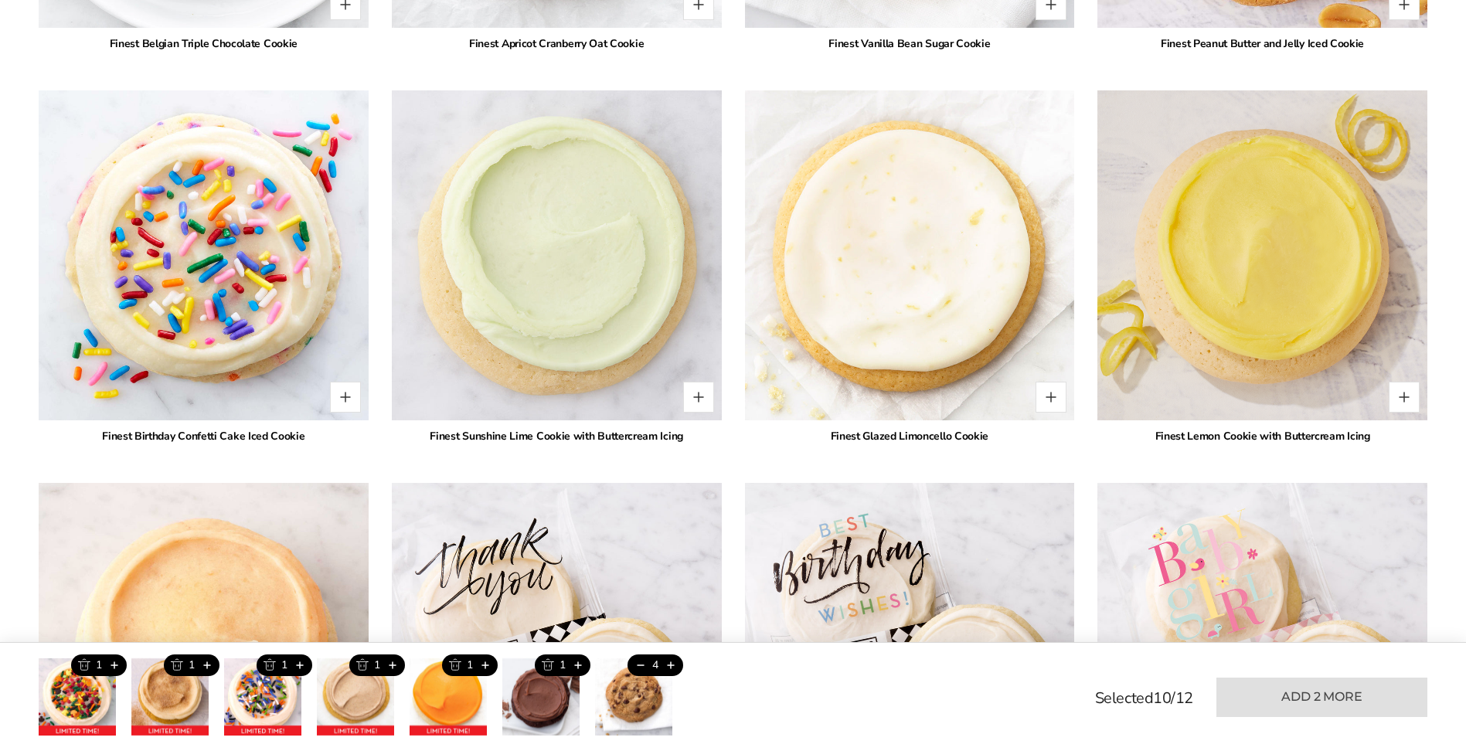
scroll to position [2860, 0]
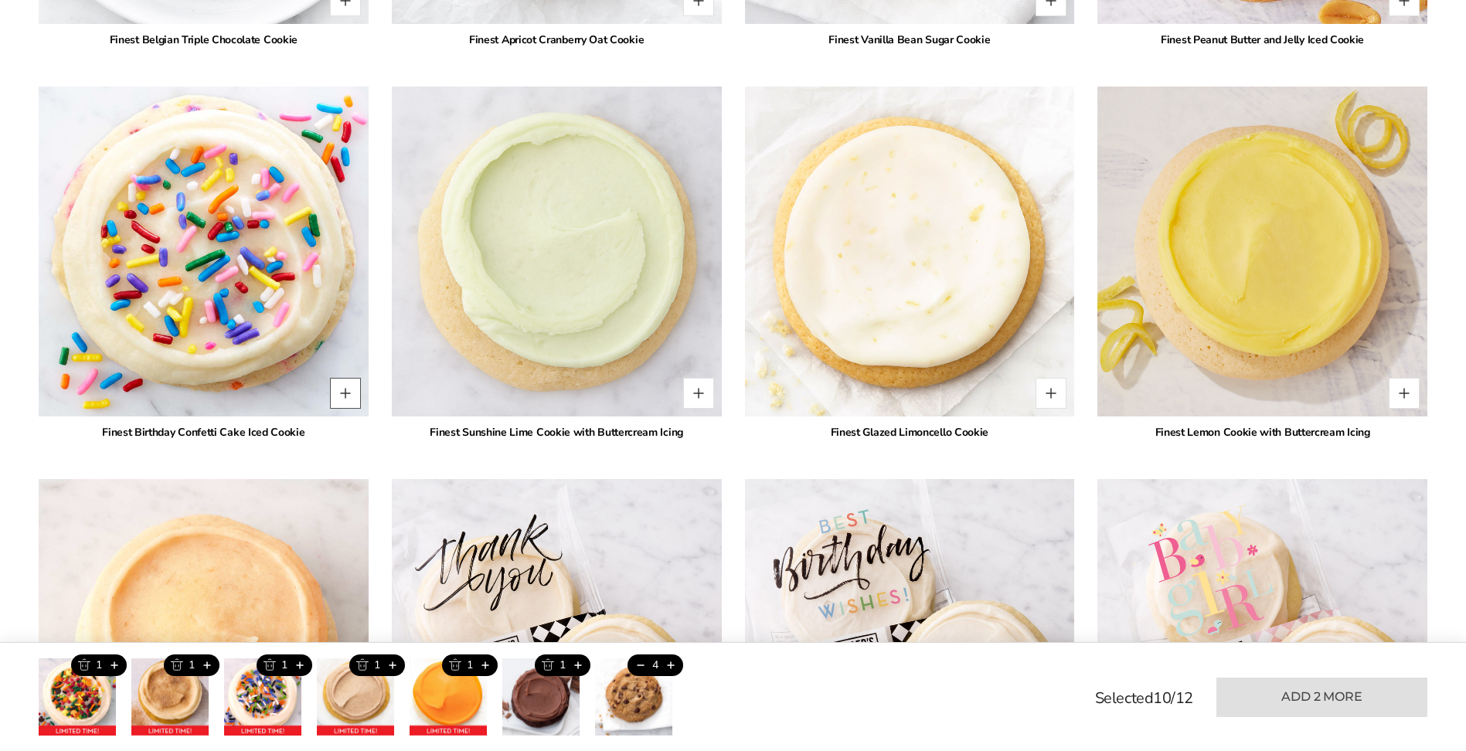
click at [345, 408] on button "Quantity button plus" at bounding box center [345, 393] width 31 height 31
type input "*"
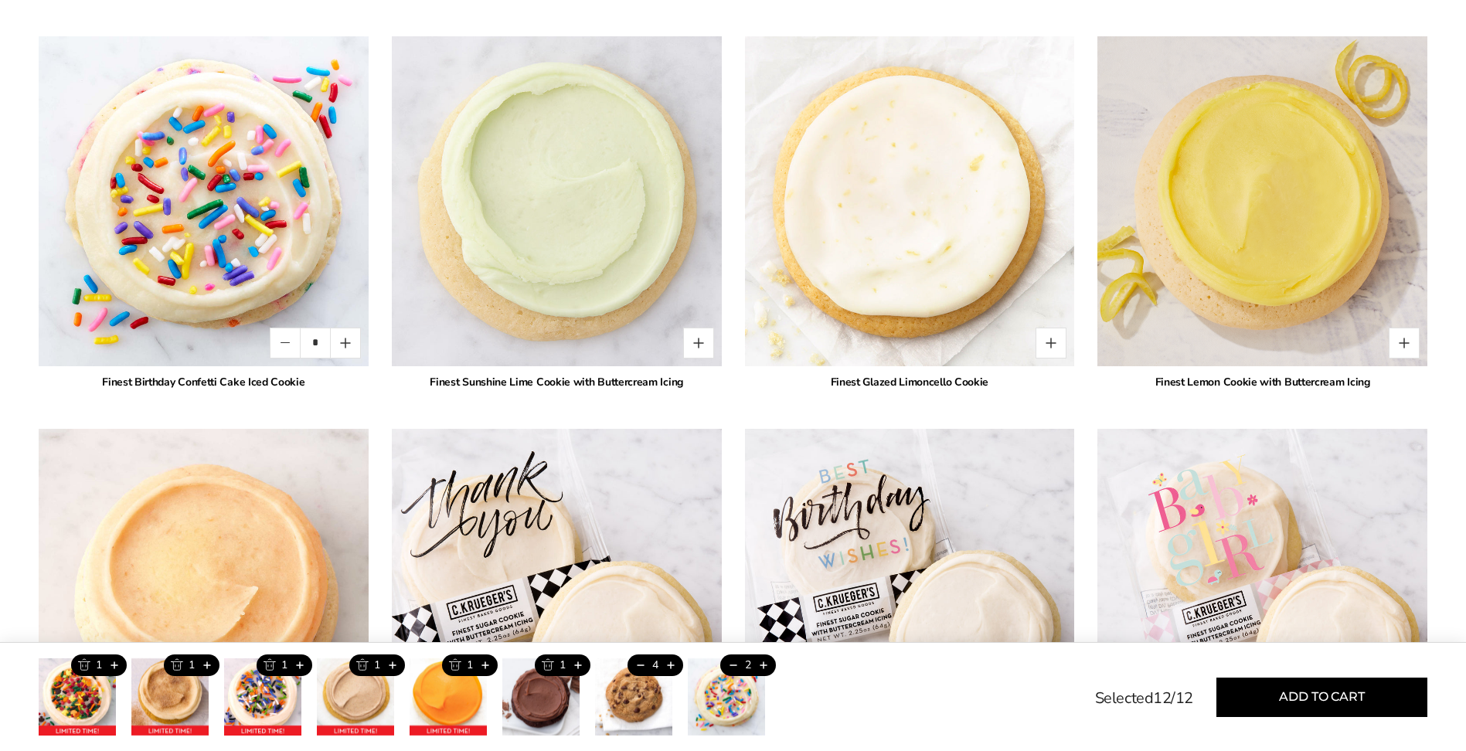
scroll to position [2937, 0]
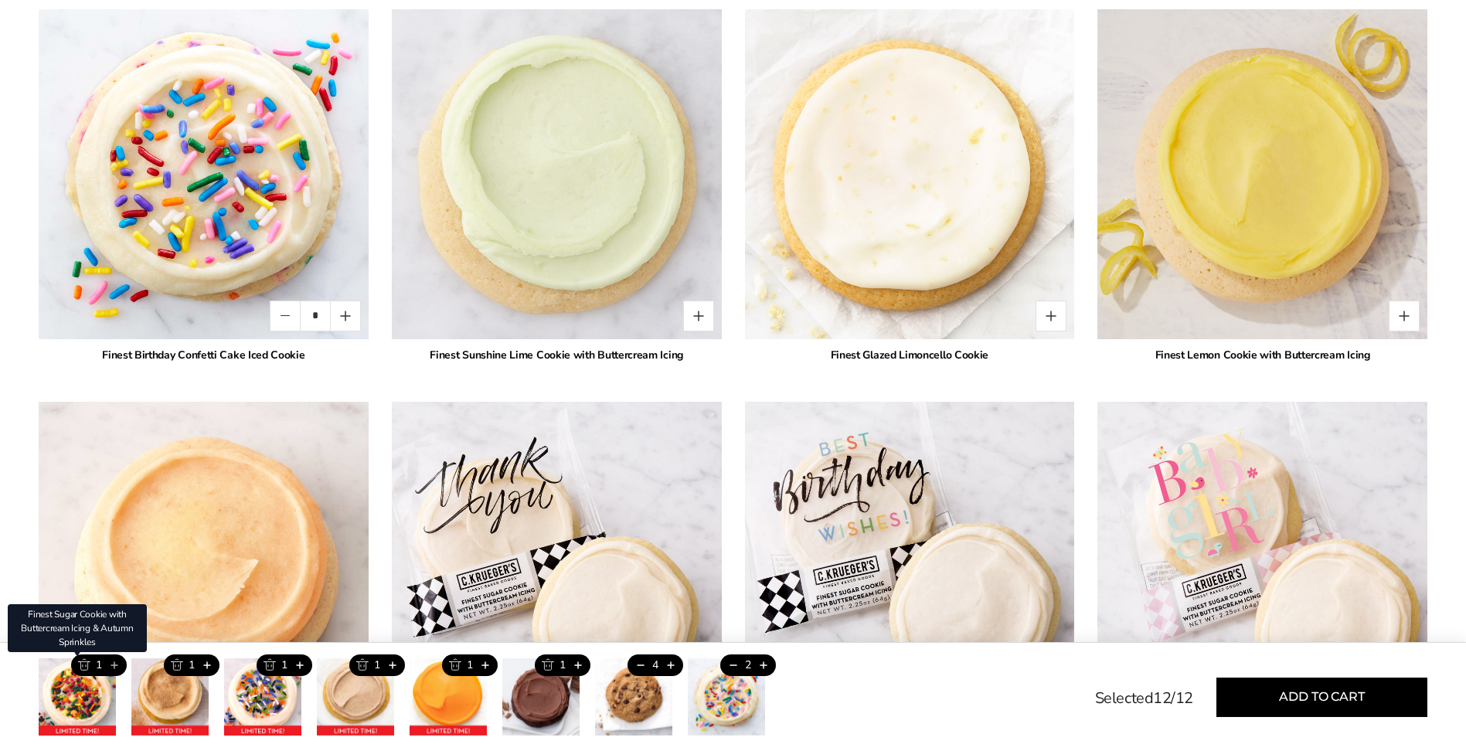
click at [114, 666] on button "Add this product" at bounding box center [114, 666] width 26 height 22
click at [638, 665] on button "Trash this product" at bounding box center [641, 666] width 26 height 22
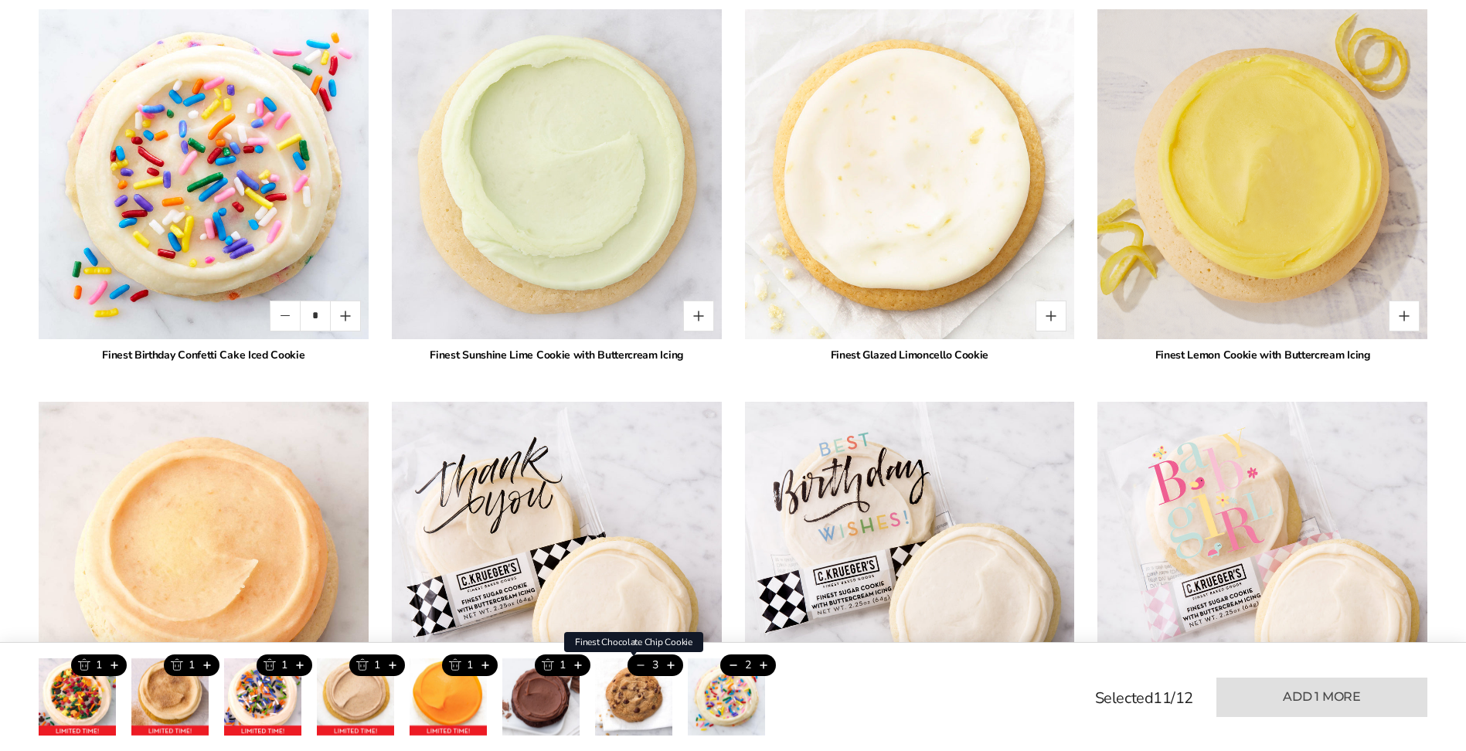
click at [638, 665] on button "Trash this product" at bounding box center [641, 666] width 26 height 22
type input "*"
click at [363, 664] on button "Trash this product" at bounding box center [362, 666] width 26 height 22
type input "*"
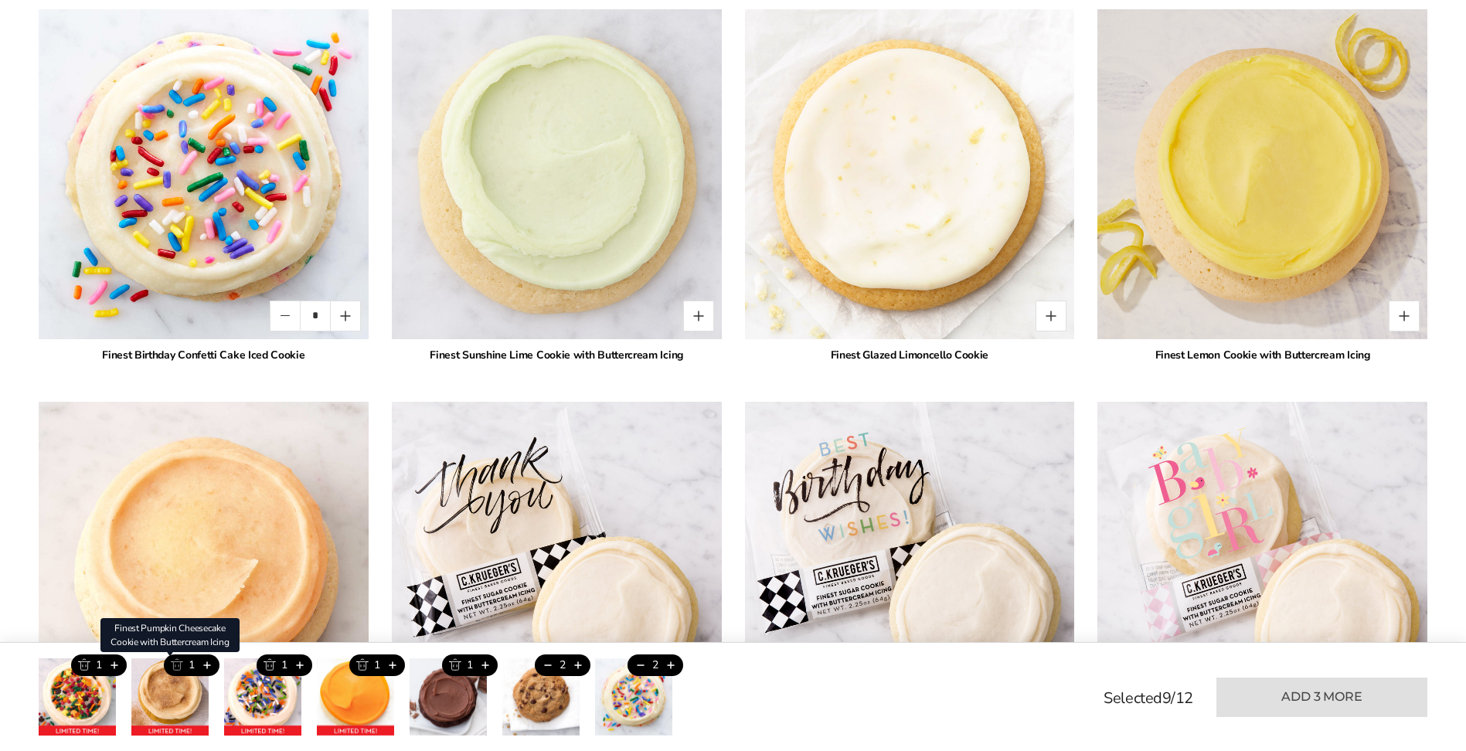
click at [175, 663] on button "Trash this product" at bounding box center [177, 666] width 26 height 22
type input "*"
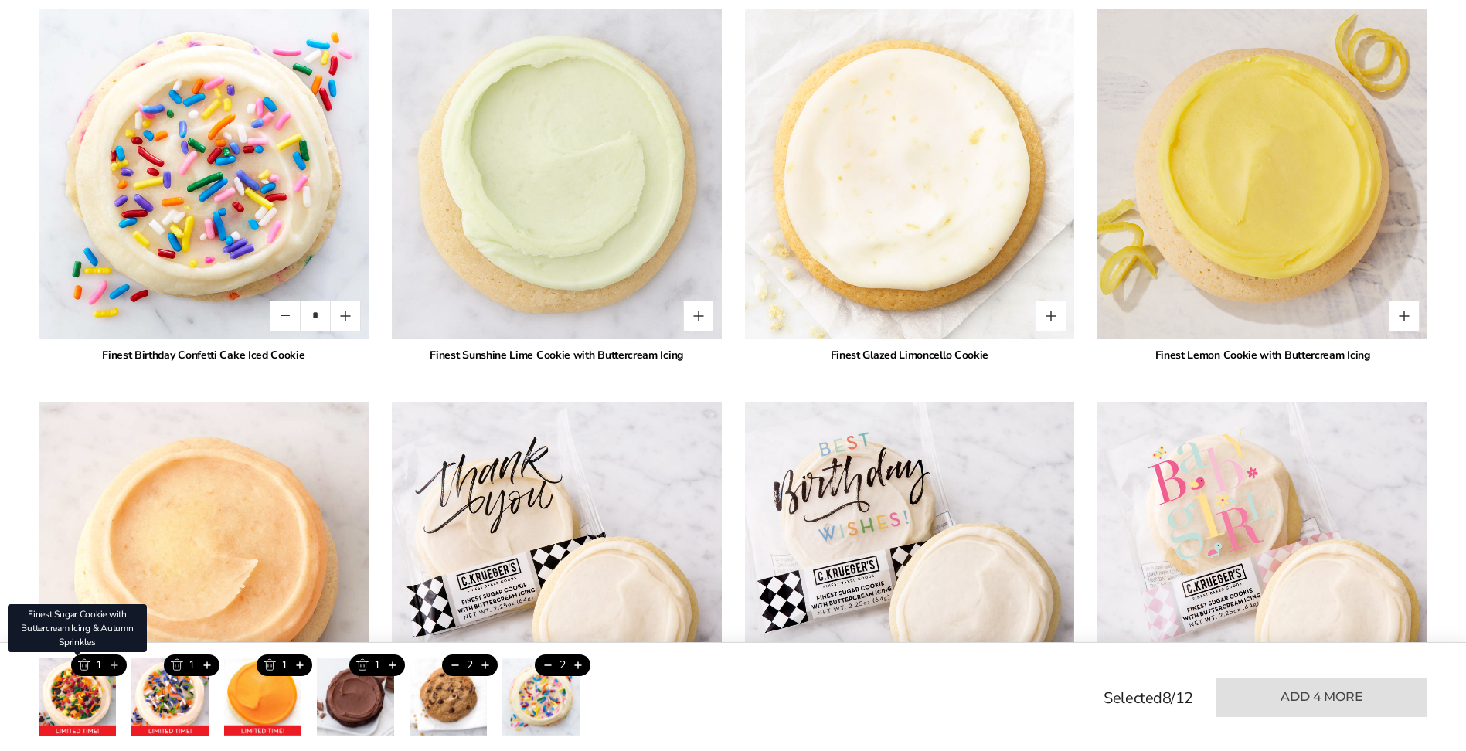
click at [109, 665] on button "Add this product" at bounding box center [114, 666] width 26 height 22
type input "*"
click at [210, 664] on button "Add this product" at bounding box center [207, 666] width 26 height 22
type input "*"
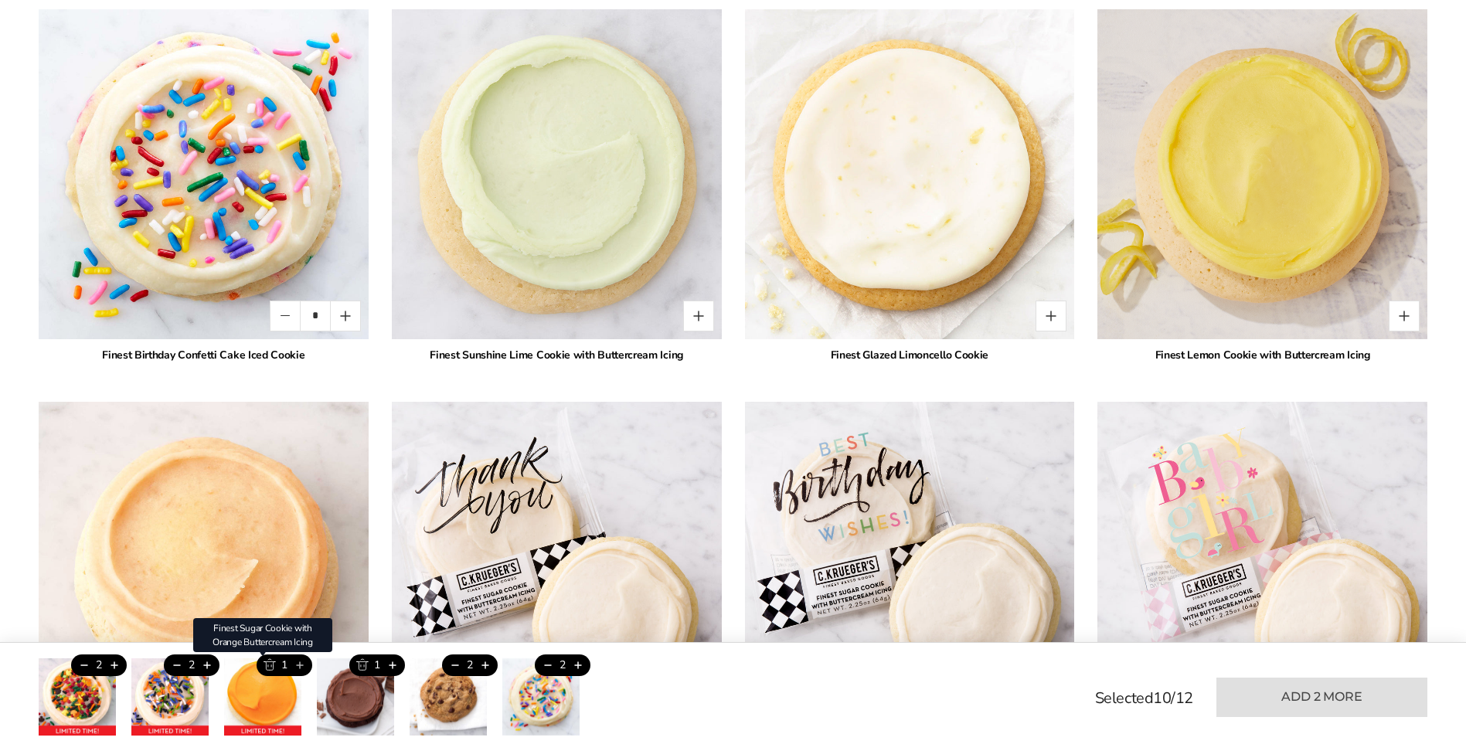
click at [302, 663] on button "Add this product" at bounding box center [300, 666] width 26 height 22
type input "*"
click at [391, 667] on button "Add this product" at bounding box center [392, 666] width 26 height 22
type input "*"
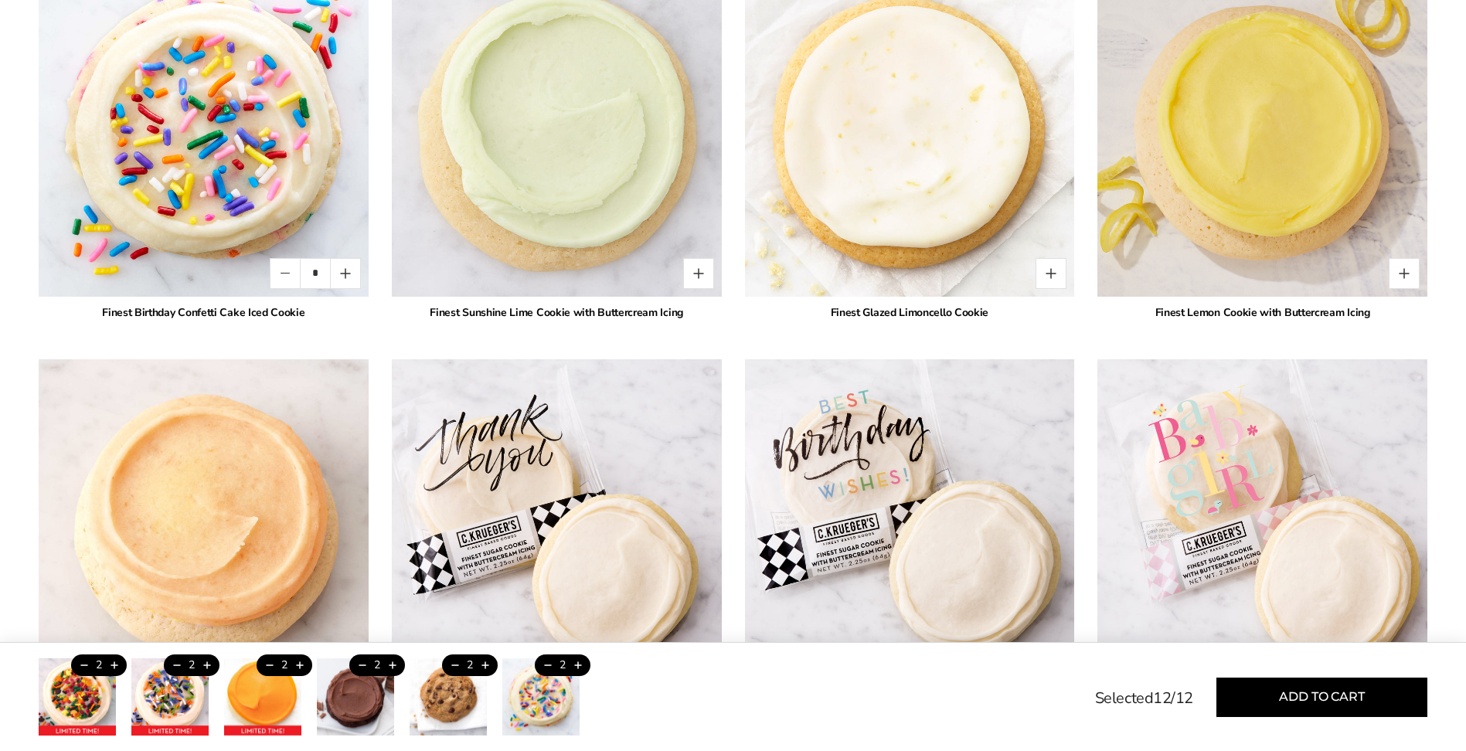
scroll to position [3014, 0]
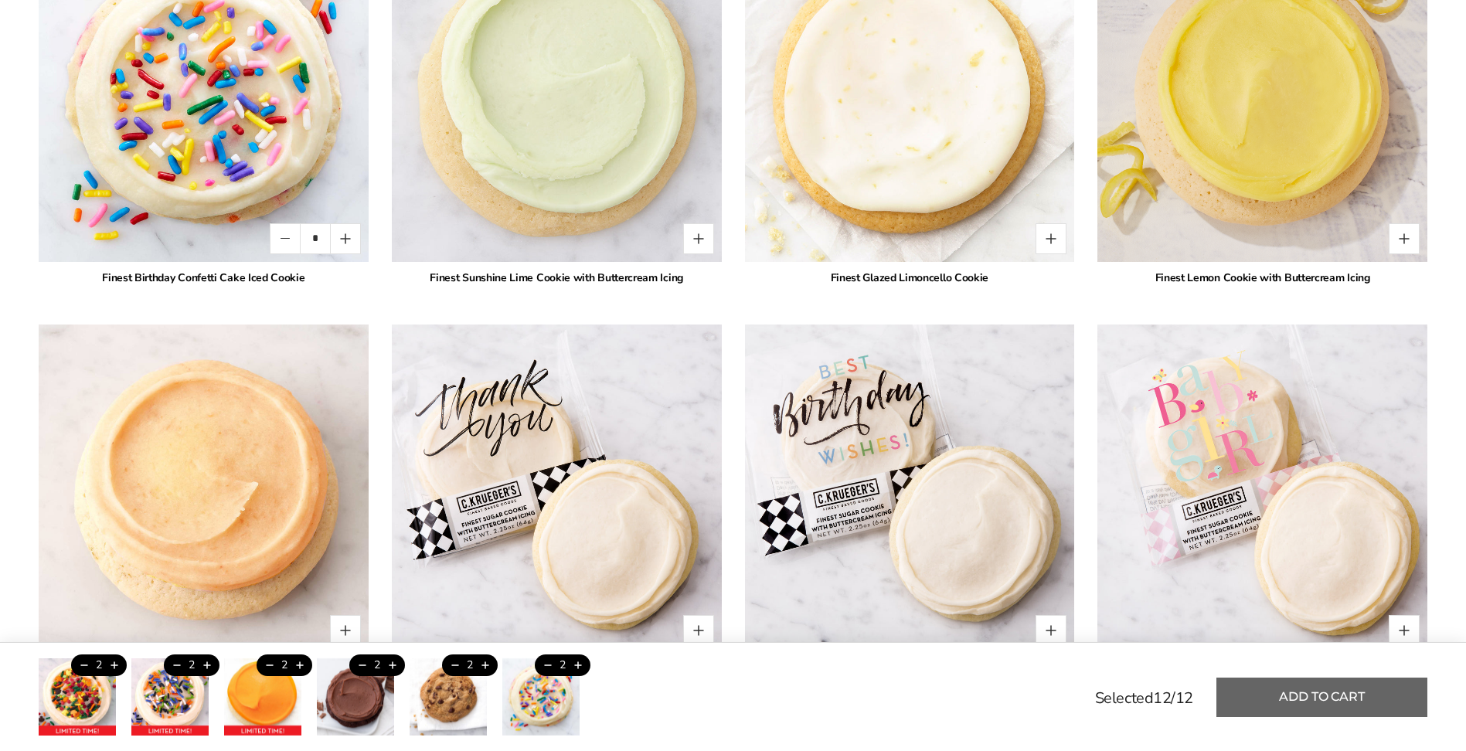
click at [1315, 703] on button "Add to cart" at bounding box center [1322, 697] width 211 height 39
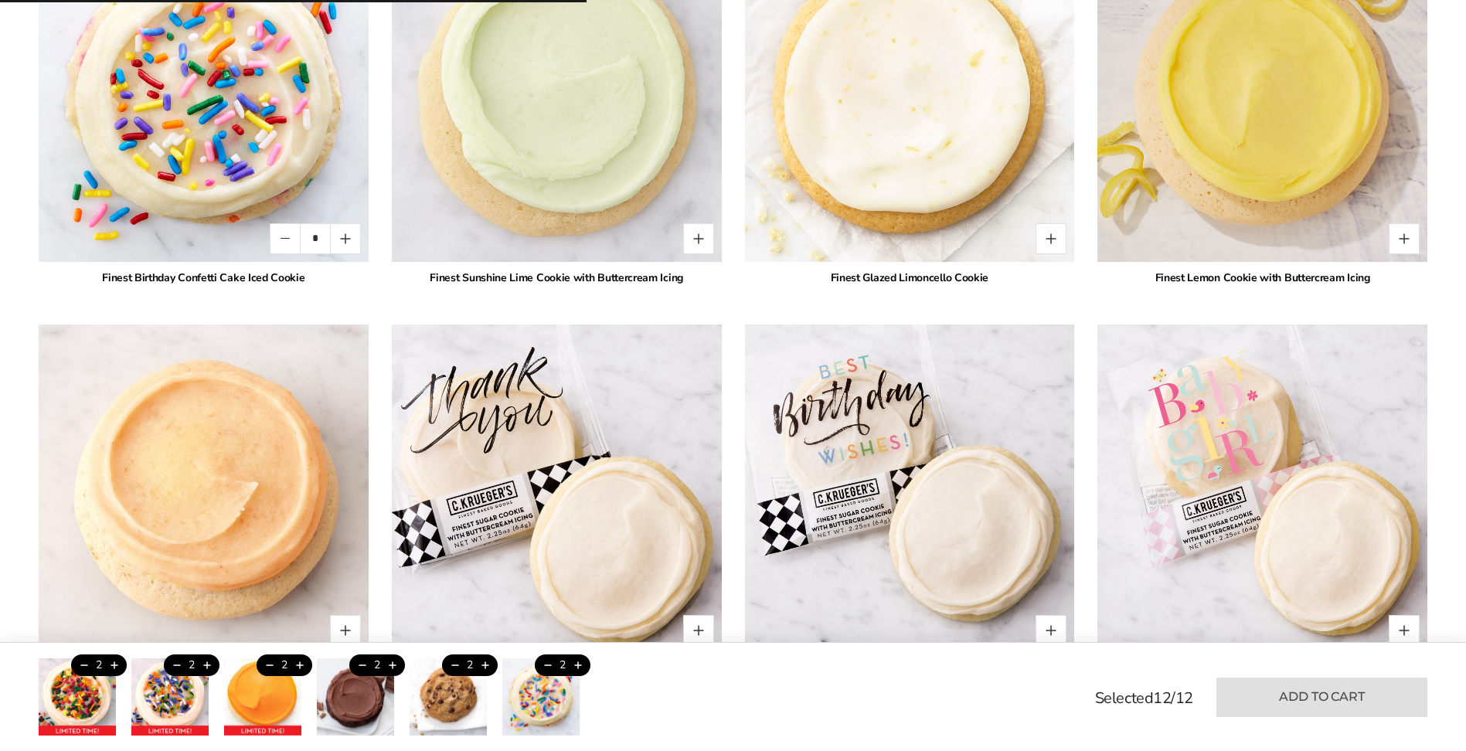
type input "*"
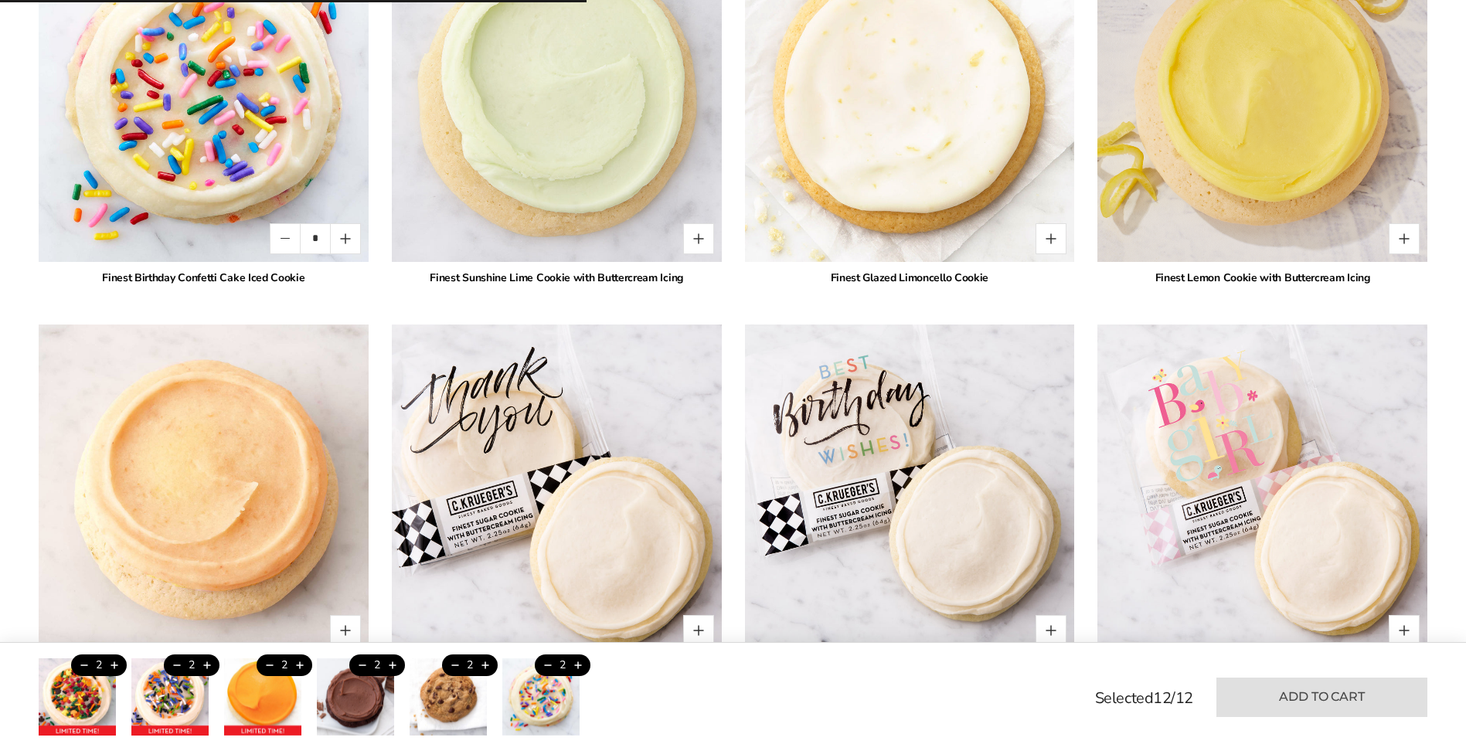
type input "*"
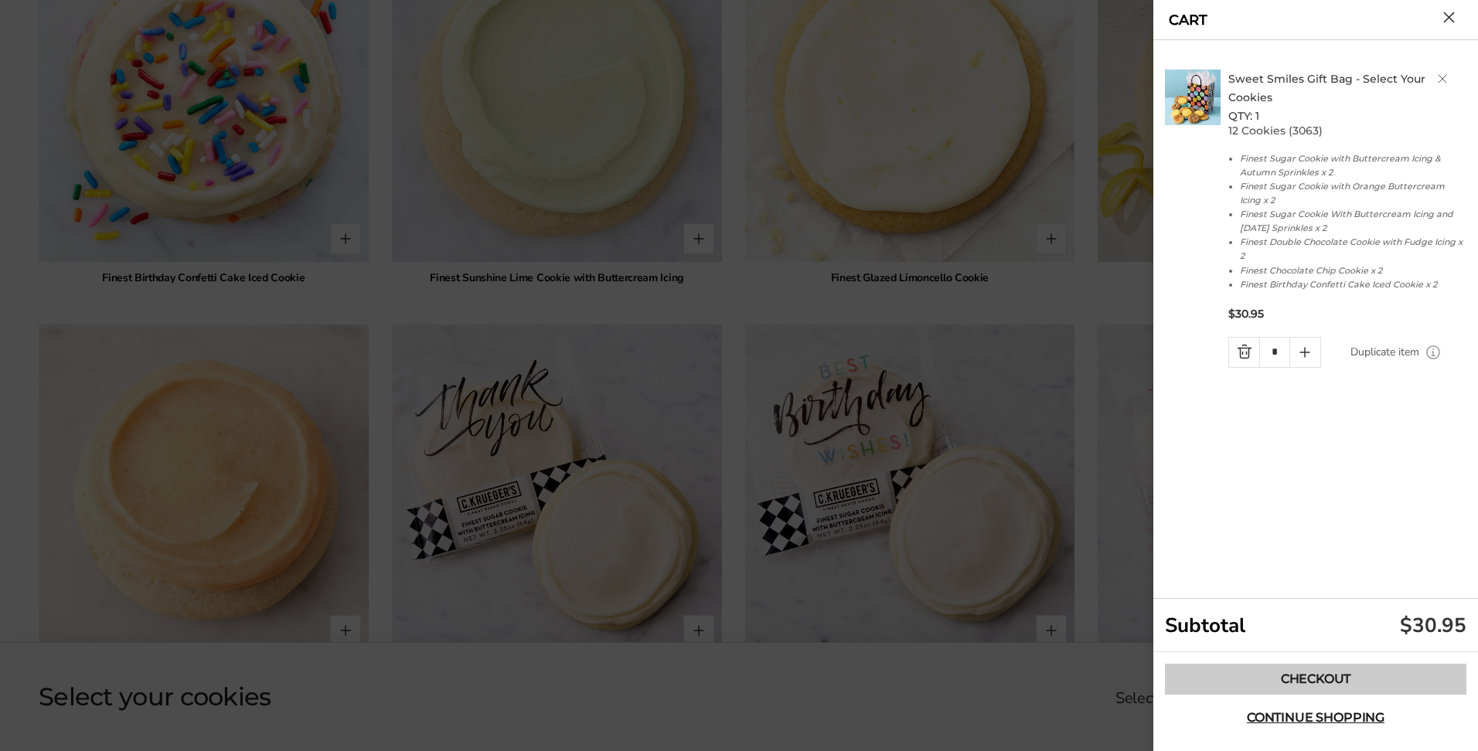
click at [1330, 675] on link "Checkout" at bounding box center [1315, 679] width 301 height 31
click at [1454, 16] on button "Close cart" at bounding box center [1449, 18] width 12 height 12
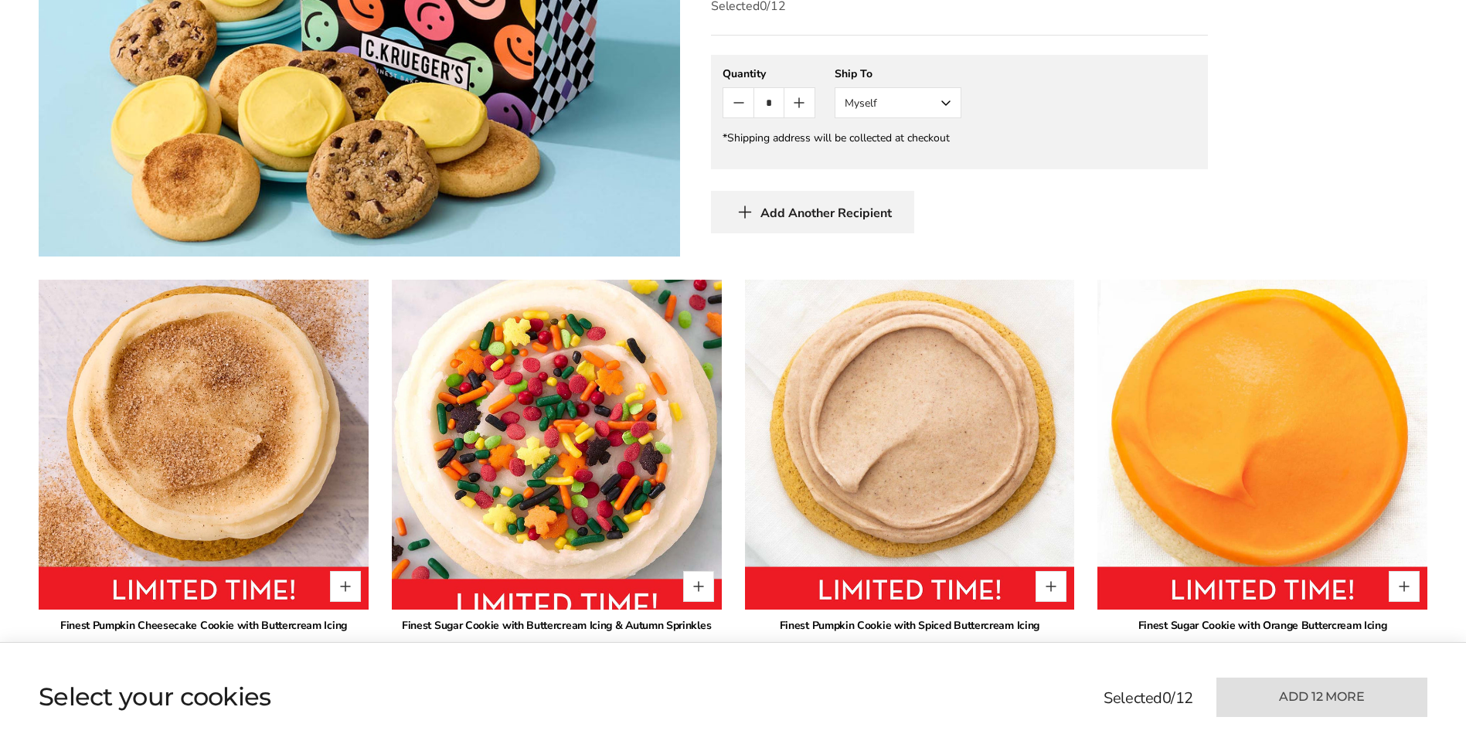
scroll to position [927, 0]
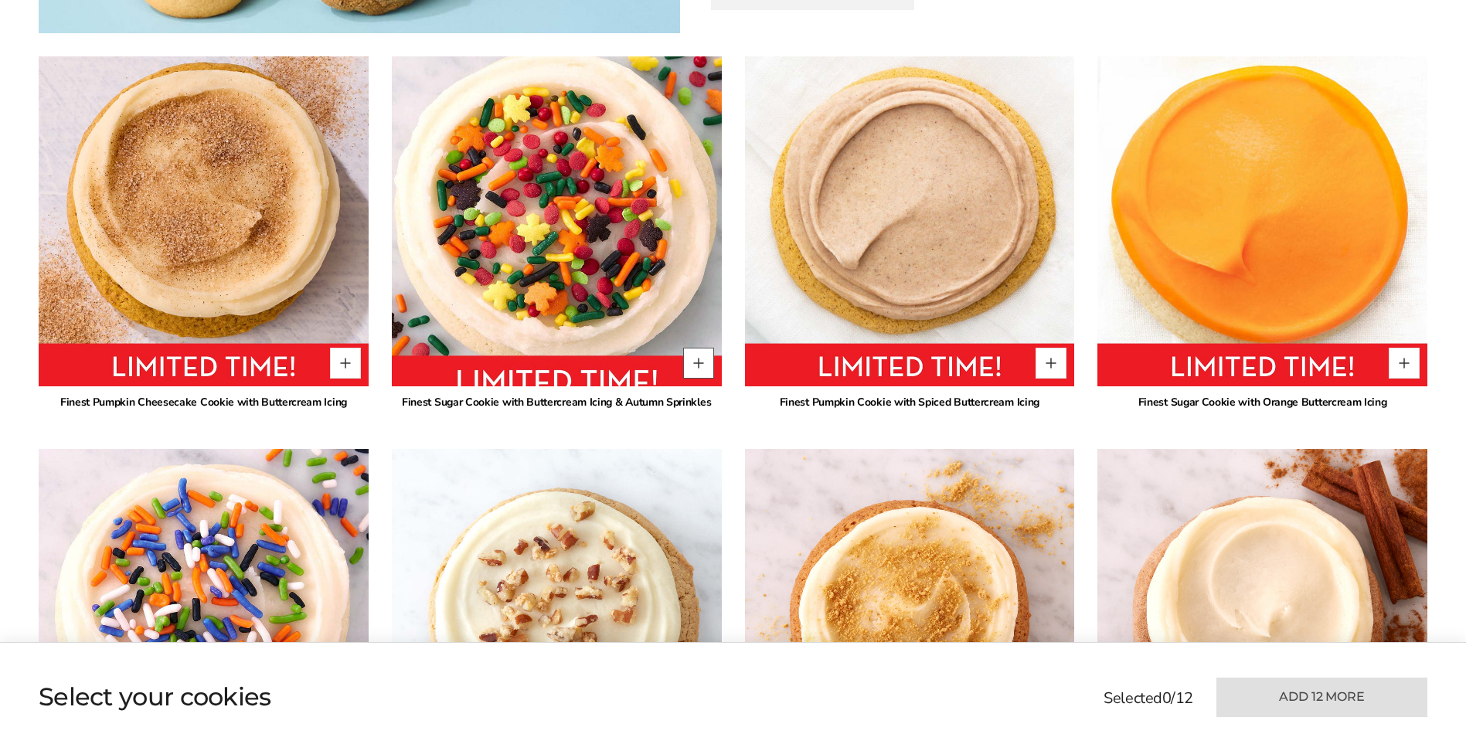
click at [702, 362] on button "Quantity button plus" at bounding box center [698, 363] width 31 height 31
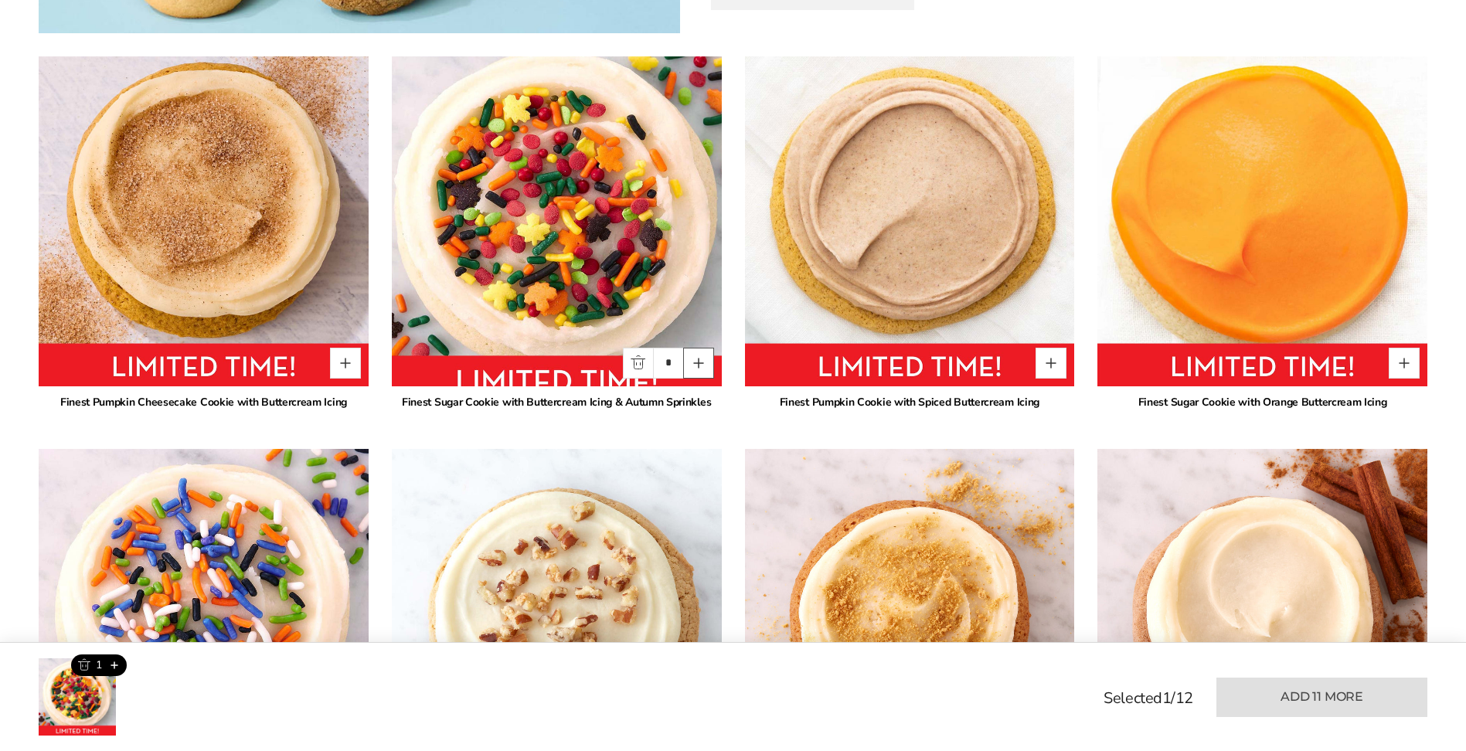
click at [702, 362] on button "Quantity button plus" at bounding box center [698, 363] width 31 height 31
type input "*"
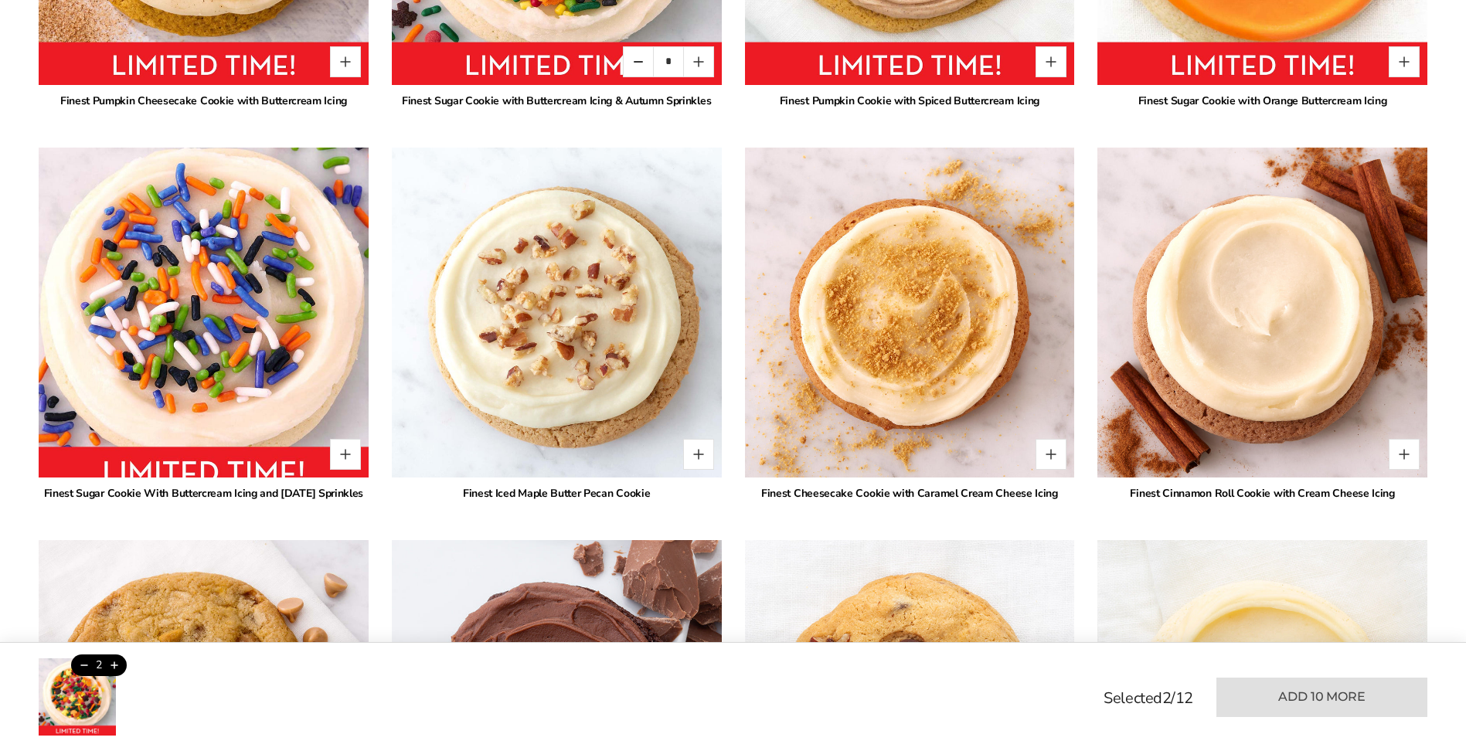
scroll to position [1237, 0]
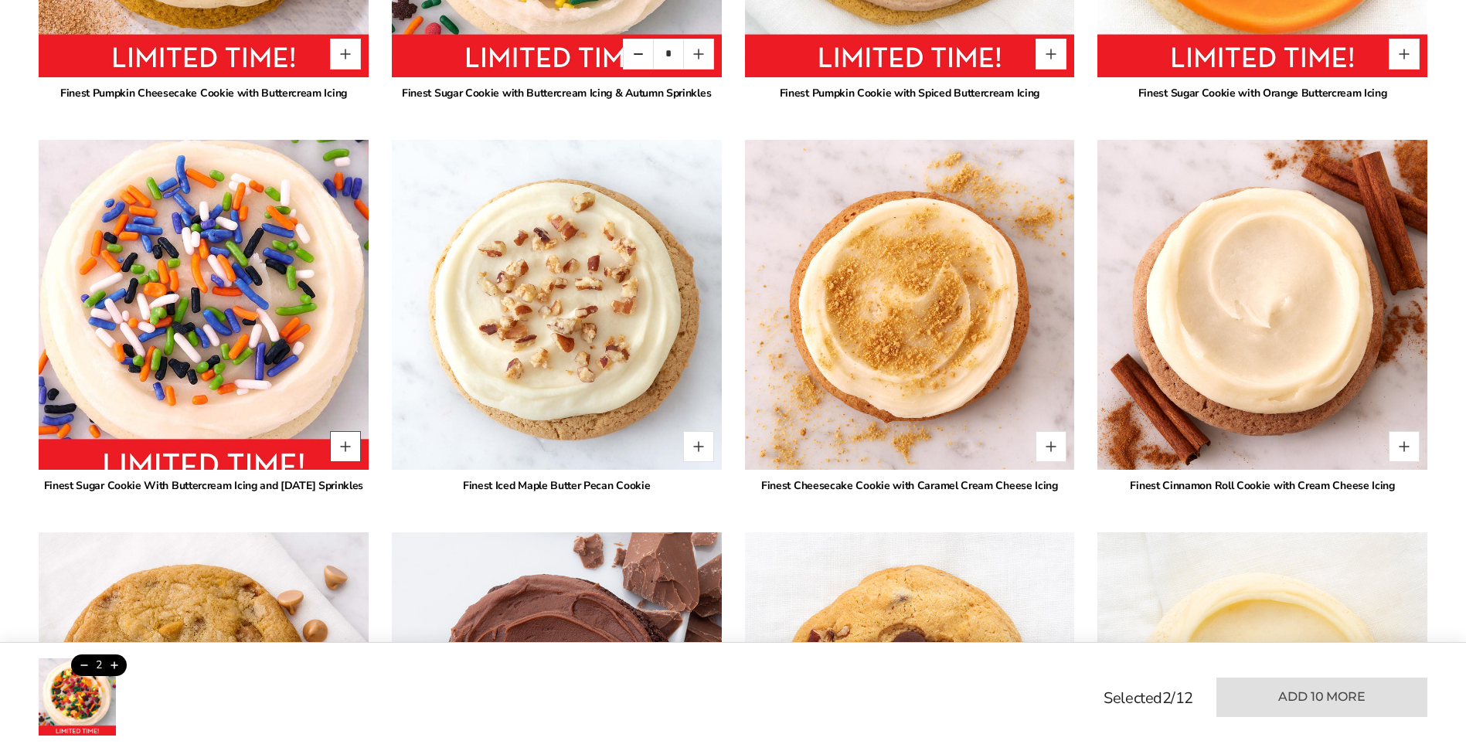
click at [350, 441] on button "Quantity button plus" at bounding box center [345, 446] width 31 height 31
click at [349, 449] on button "Quantity button plus" at bounding box center [345, 446] width 31 height 31
type input "*"
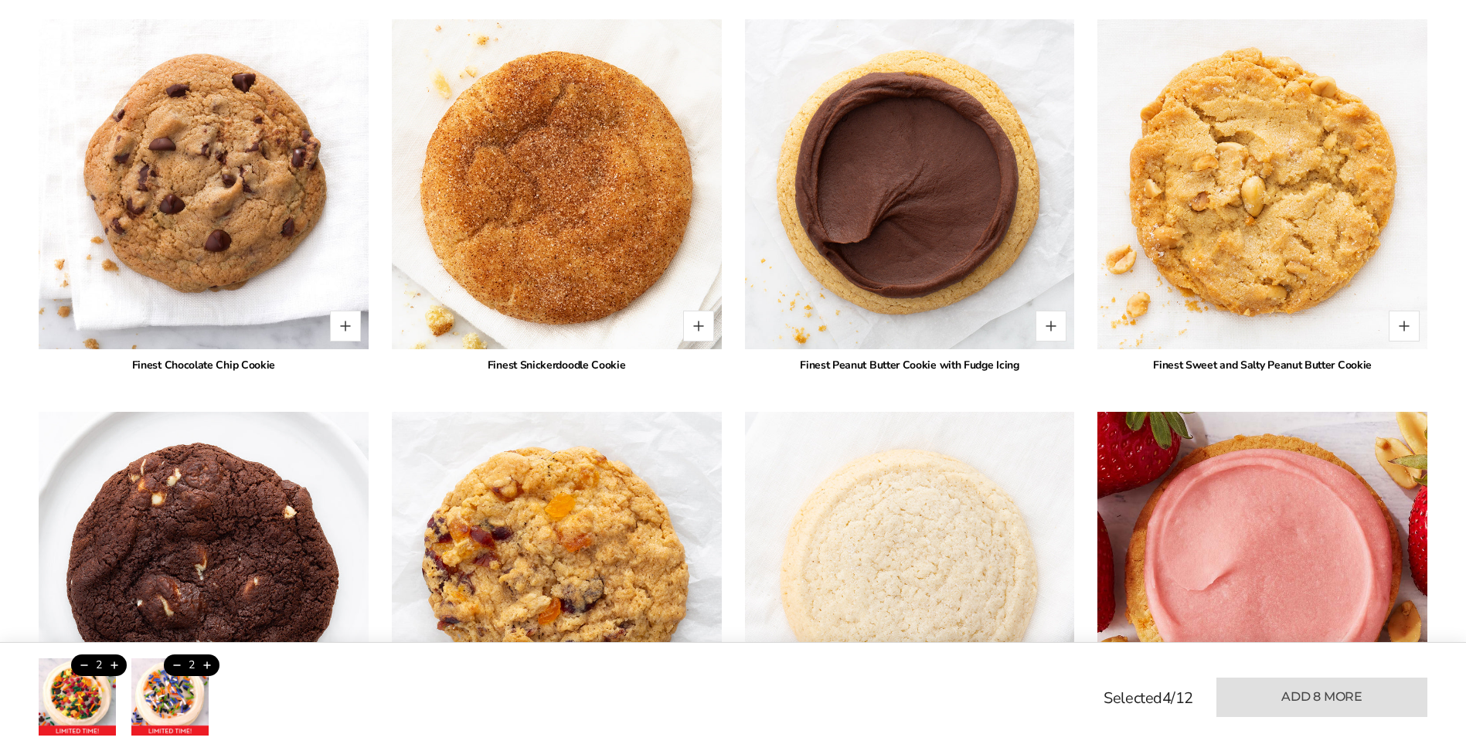
scroll to position [2164, 0]
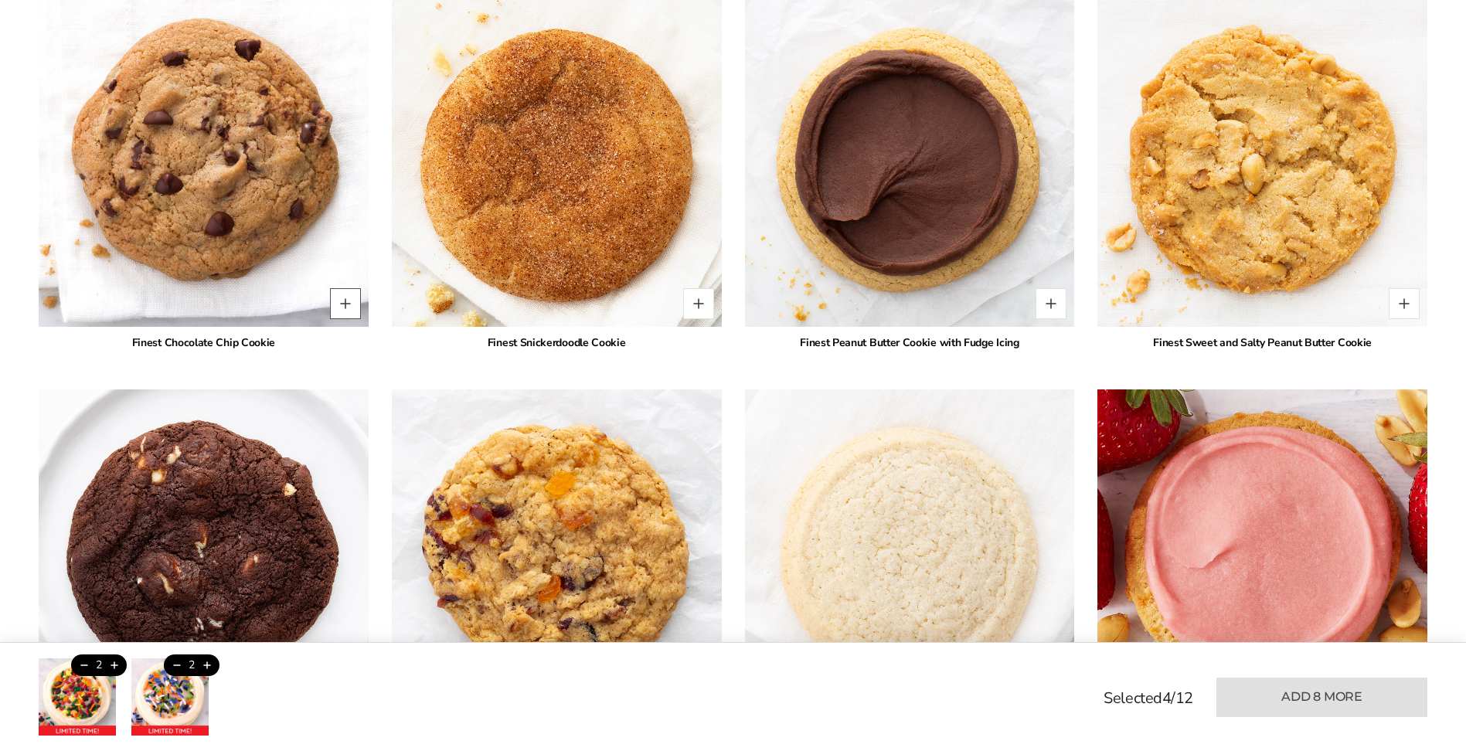
click at [349, 319] on button "Quantity button plus" at bounding box center [345, 303] width 31 height 31
type input "*"
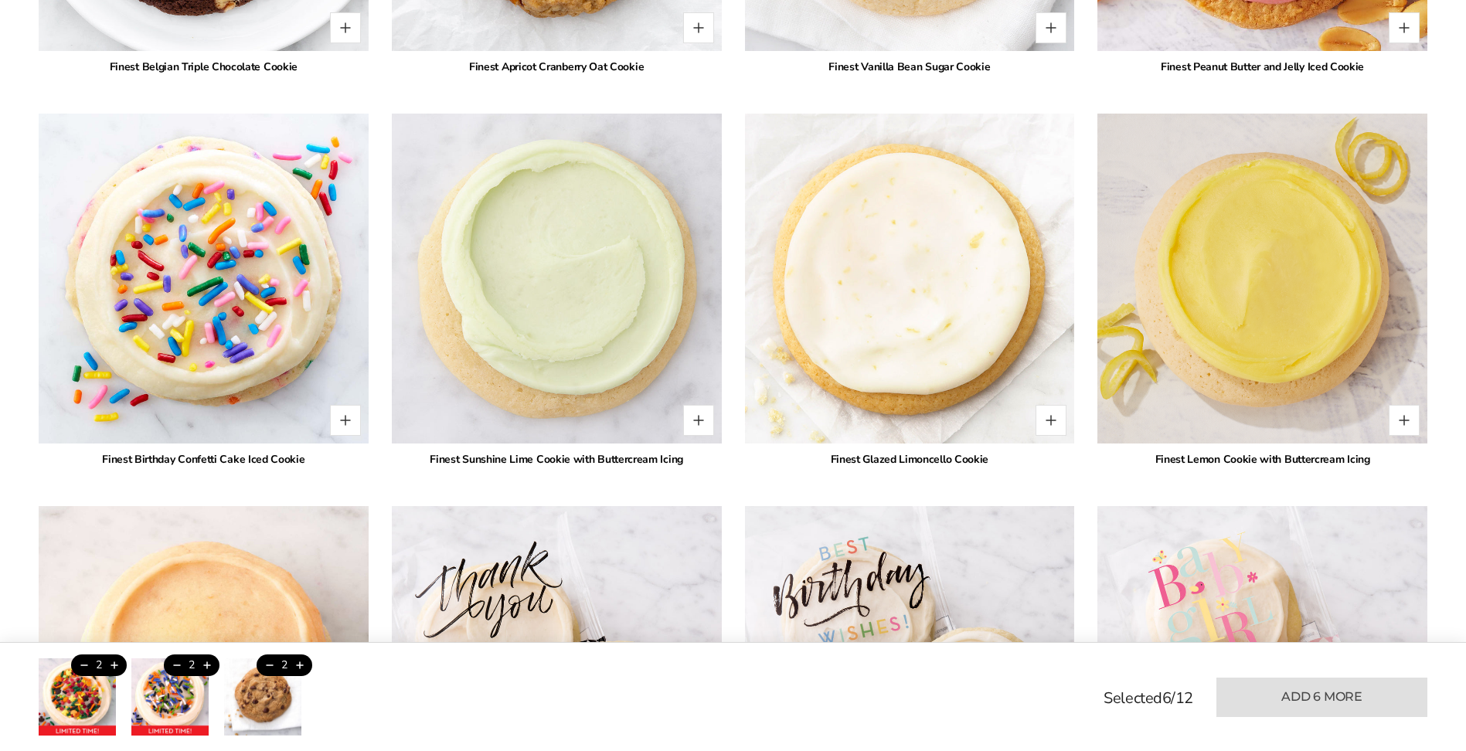
scroll to position [2860, 0]
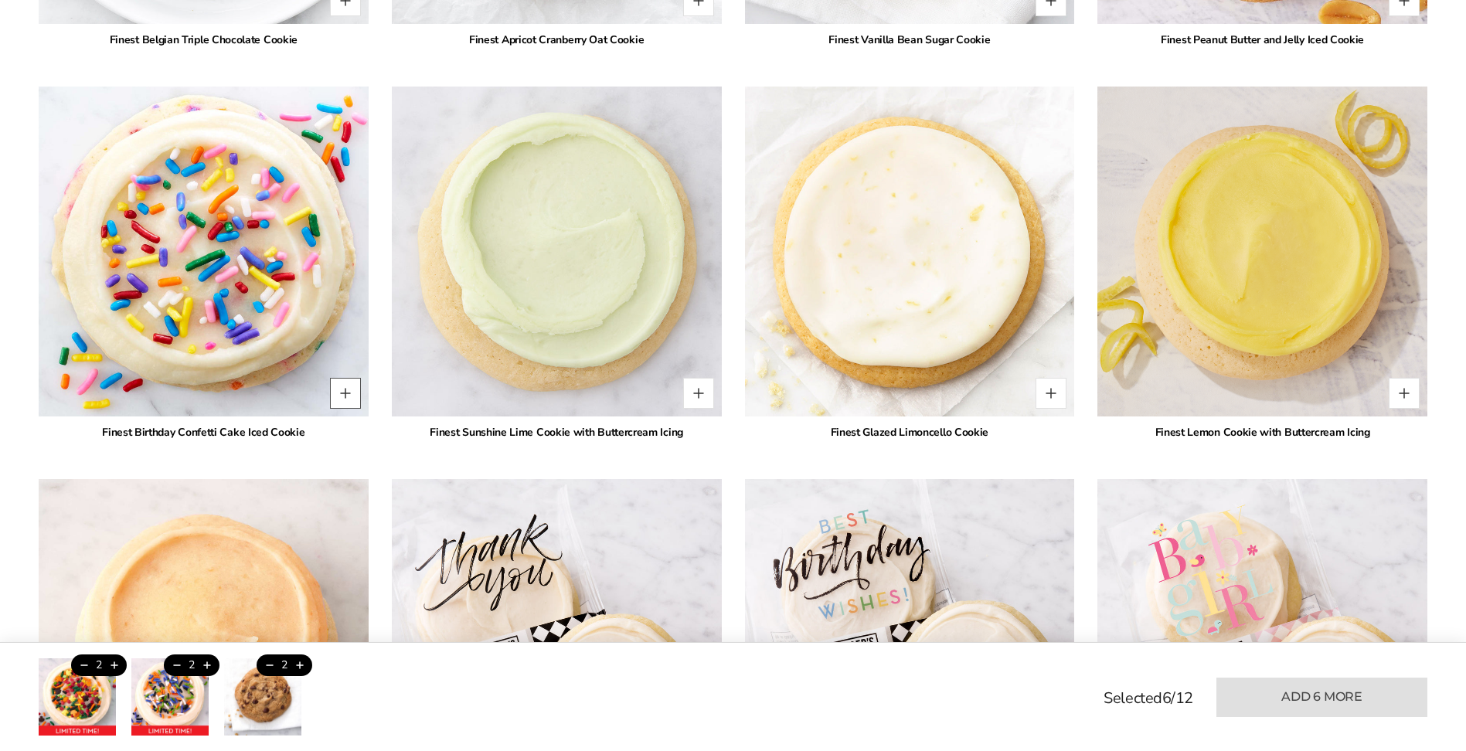
click at [343, 405] on button "Quantity button plus" at bounding box center [345, 393] width 31 height 31
type input "*"
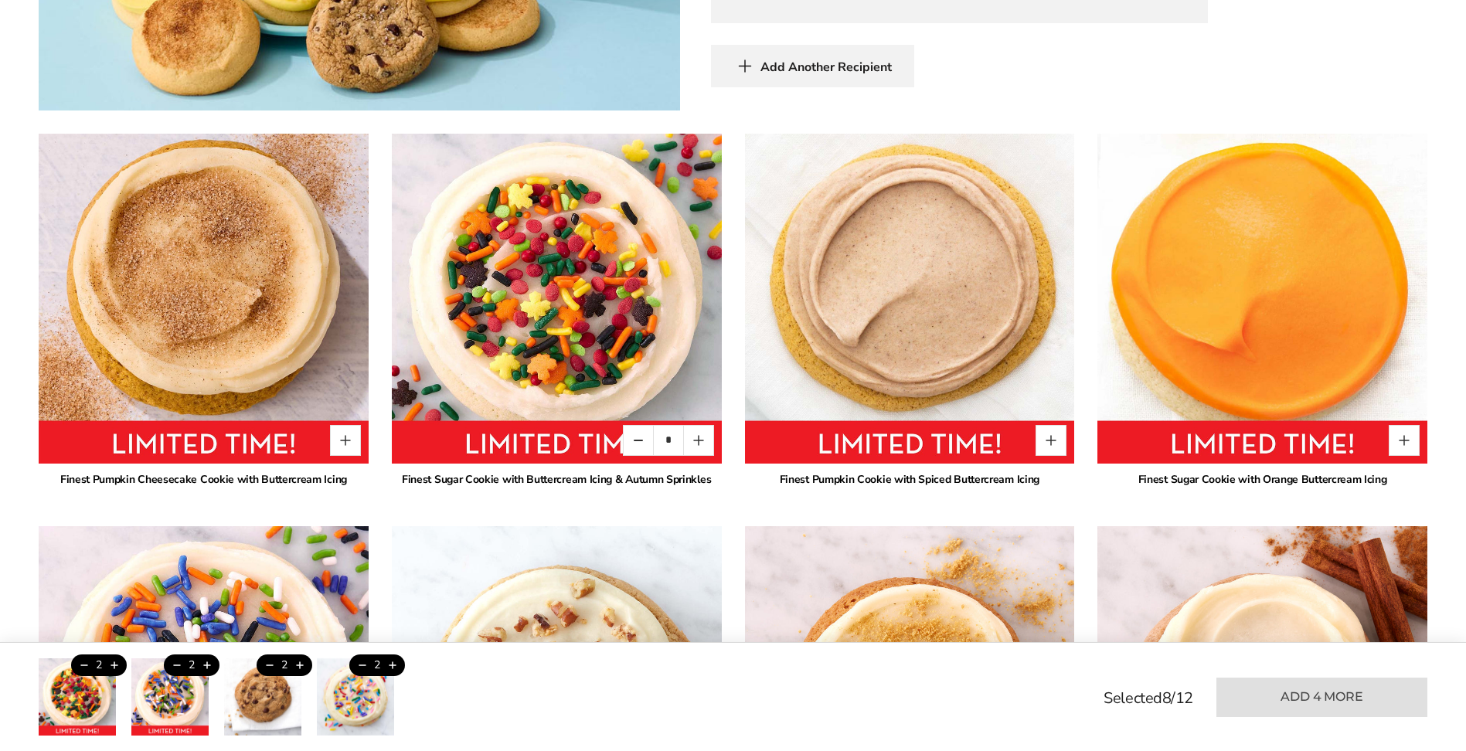
scroll to position [927, 0]
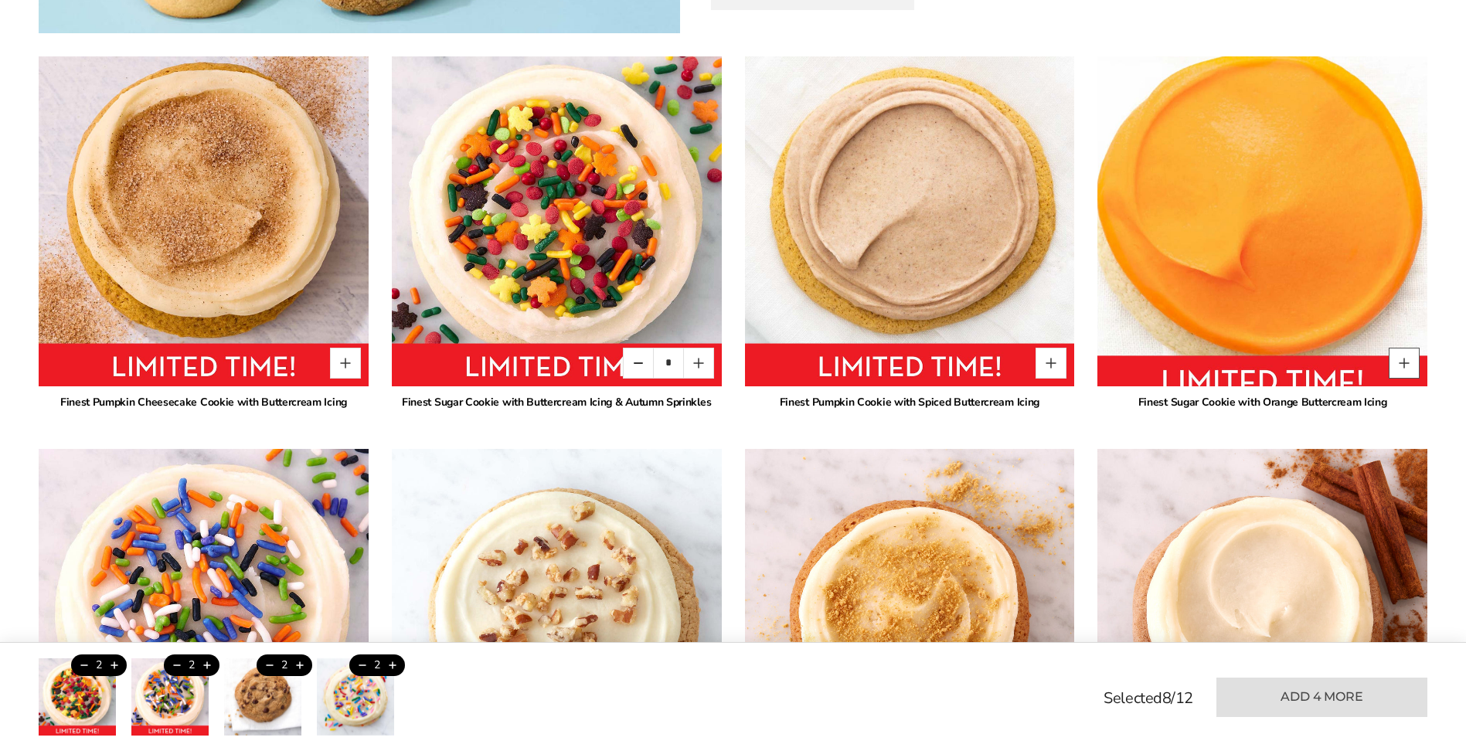
click at [1413, 364] on button "Quantity button plus" at bounding box center [1404, 363] width 31 height 31
type input "*"
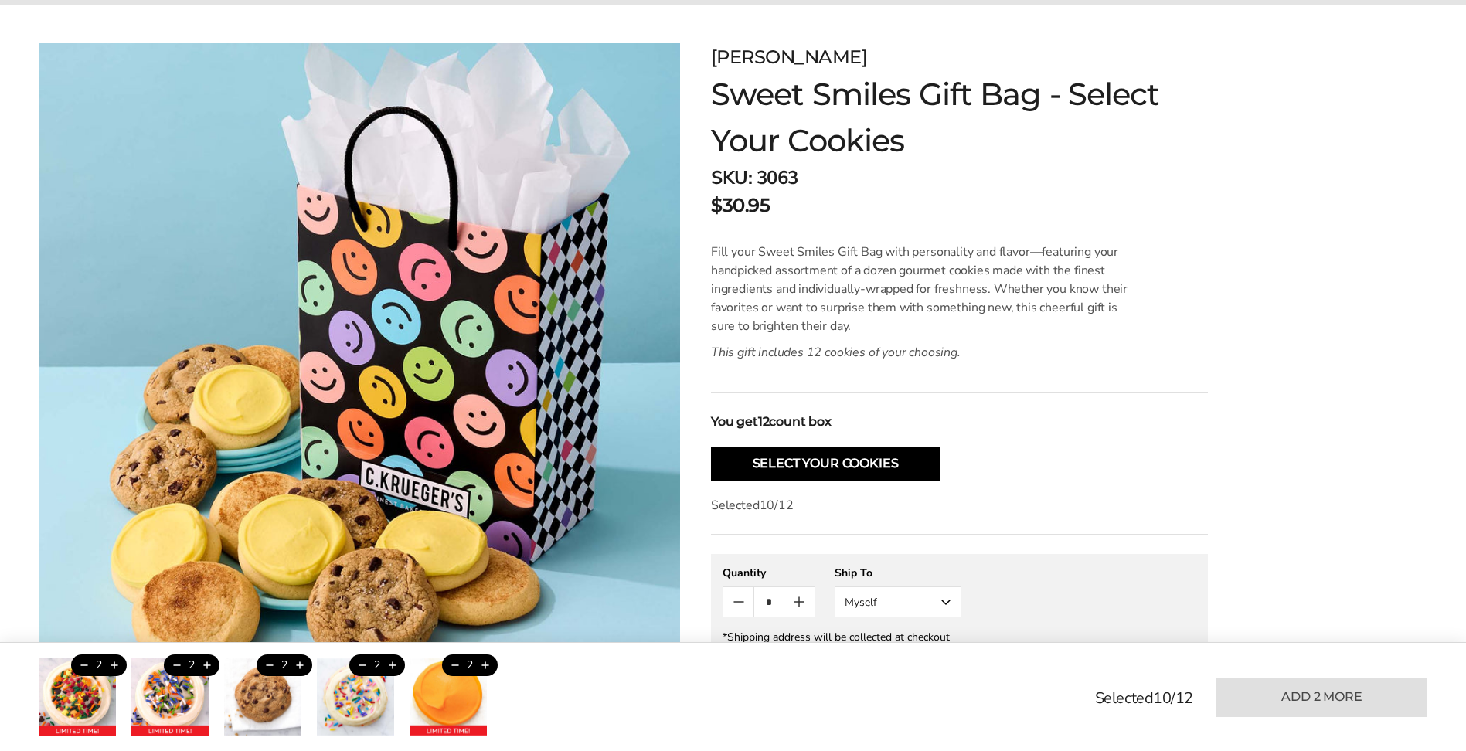
scroll to position [232, 0]
